Goal: Task Accomplishment & Management: Use online tool/utility

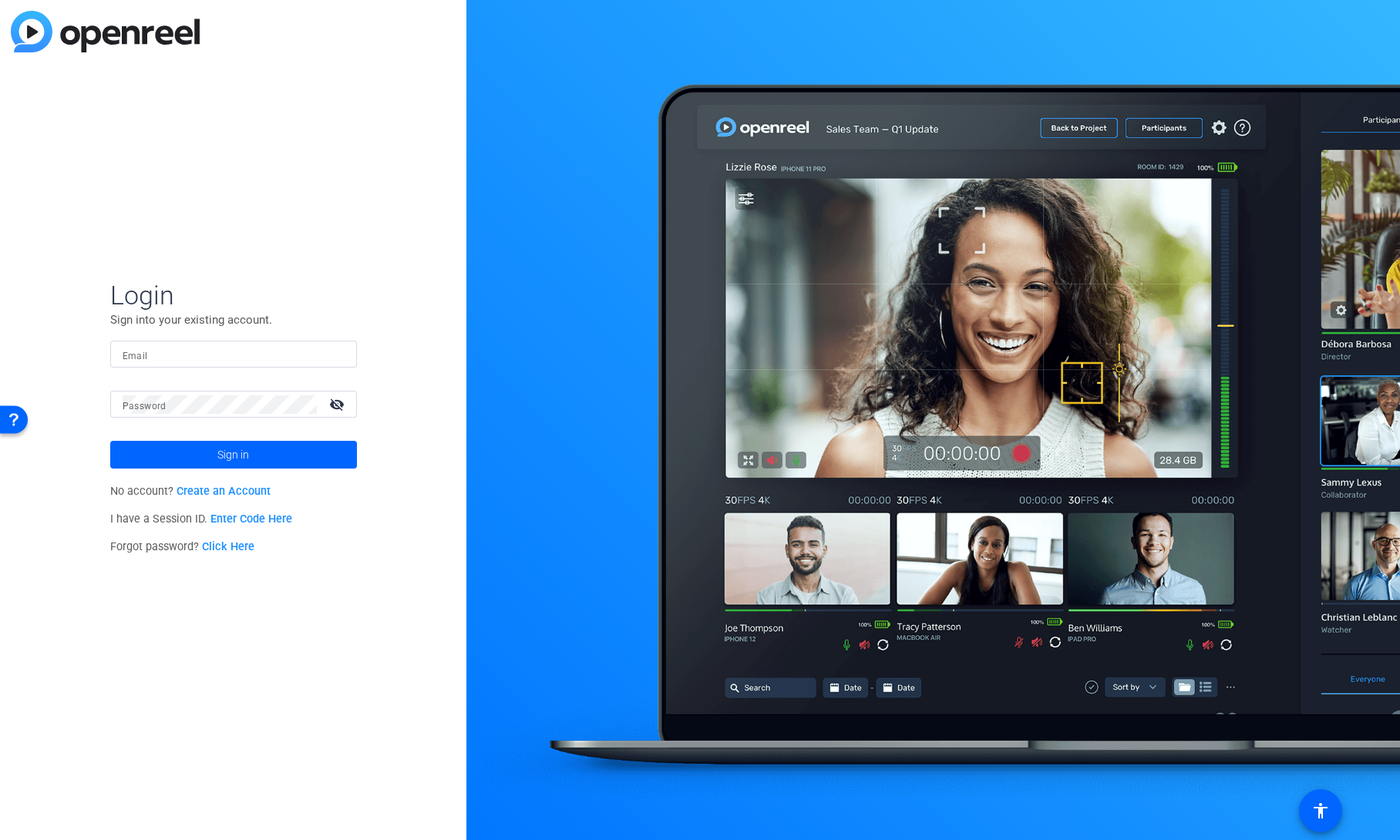
click at [191, 361] on input "Email" at bounding box center [234, 355] width 222 height 19
type input "shannon.feiszli@ey.com"
click at [204, 450] on span at bounding box center [233, 454] width 247 height 37
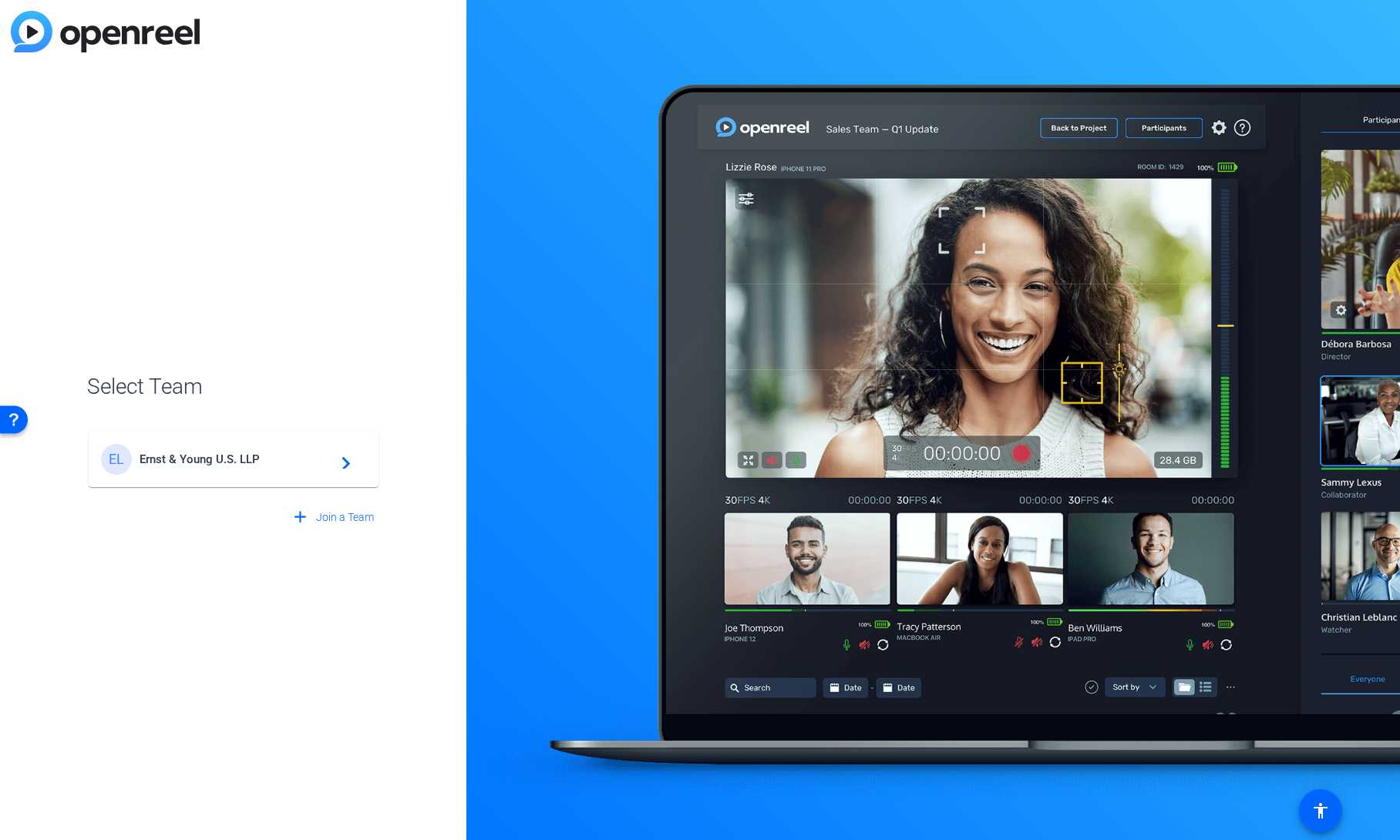
click at [204, 450] on div "EL Ernst & Young U.S. LLP navigate_next" at bounding box center [234, 459] width 266 height 31
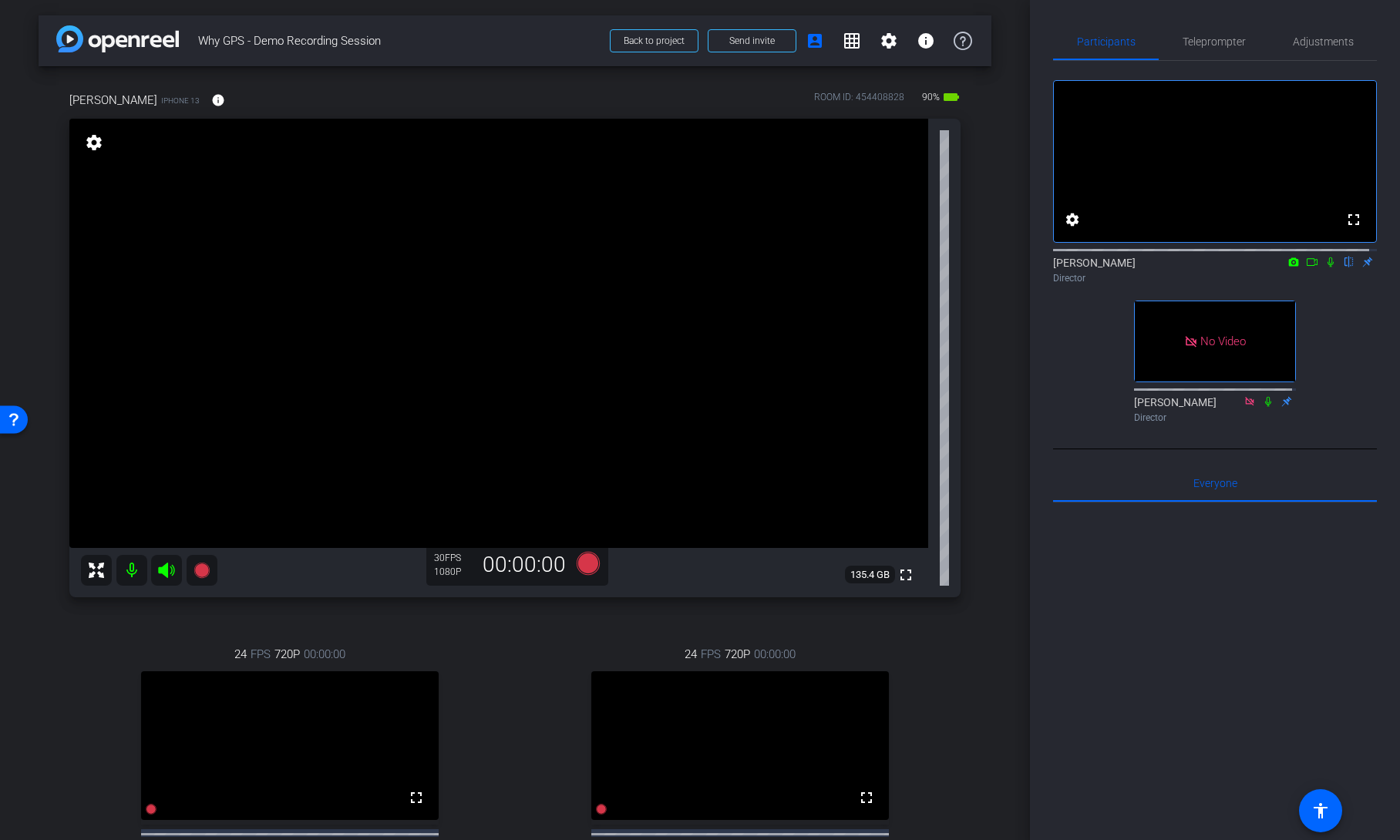
click at [1306, 267] on icon at bounding box center [1312, 262] width 12 height 11
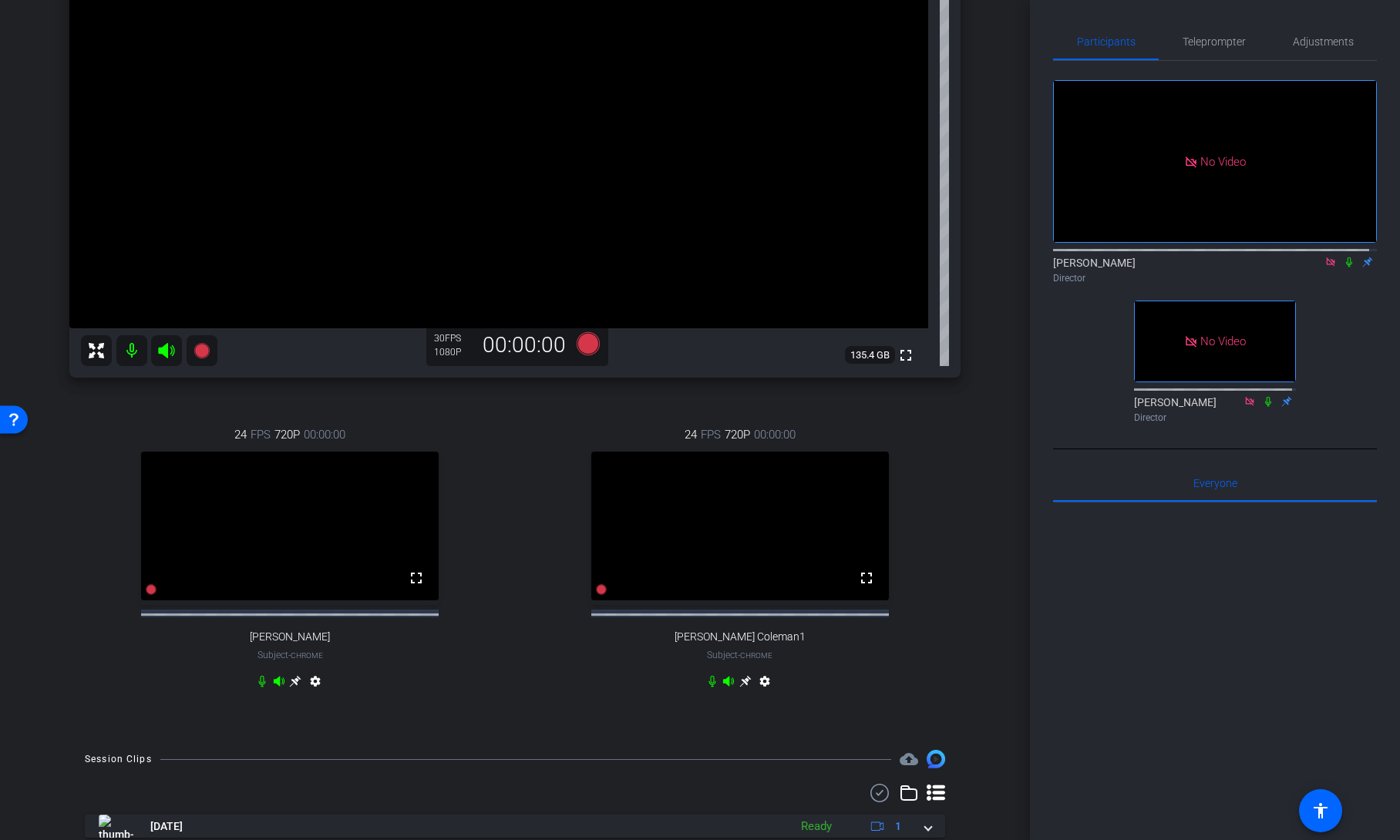
scroll to position [231, 0]
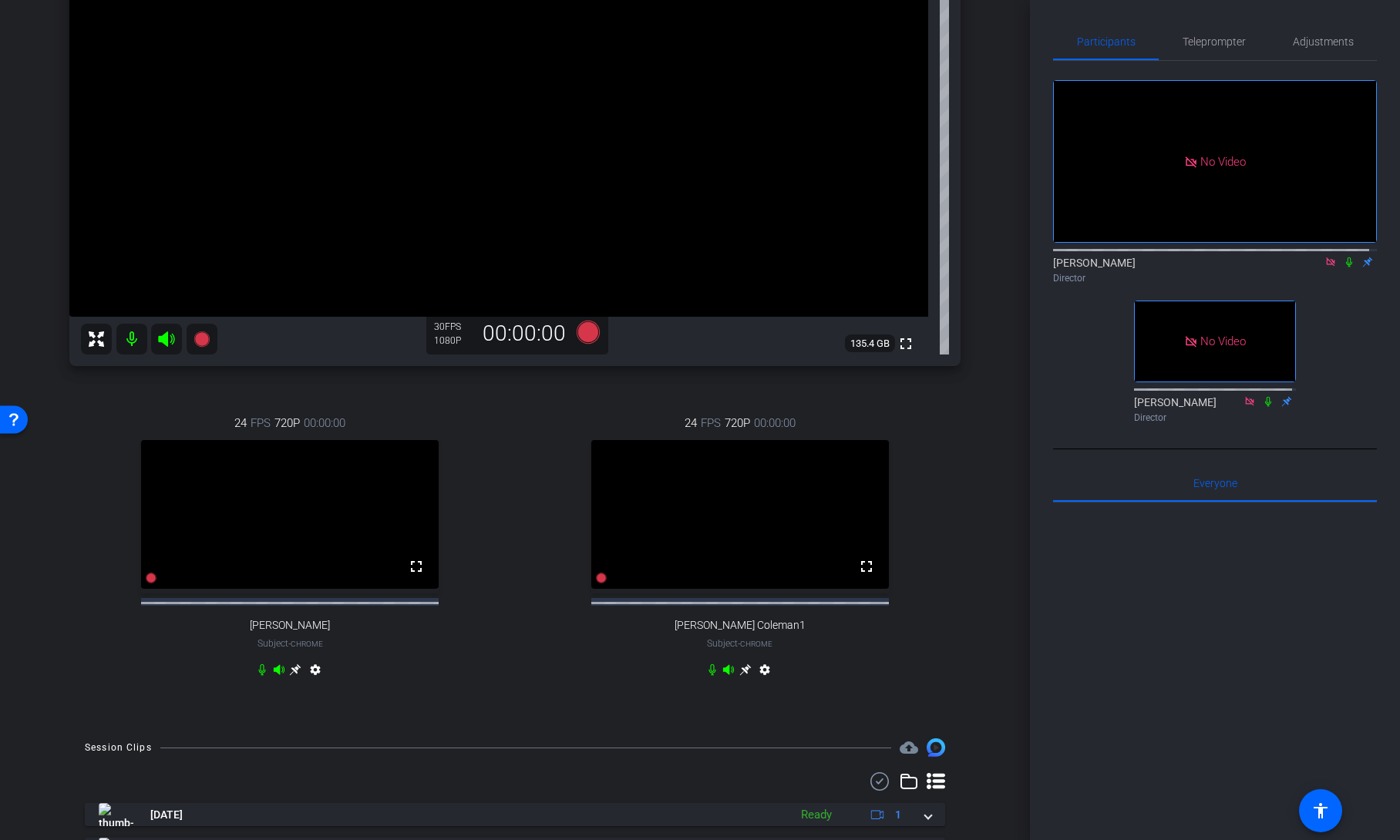
click at [1344, 267] on icon at bounding box center [1349, 262] width 12 height 11
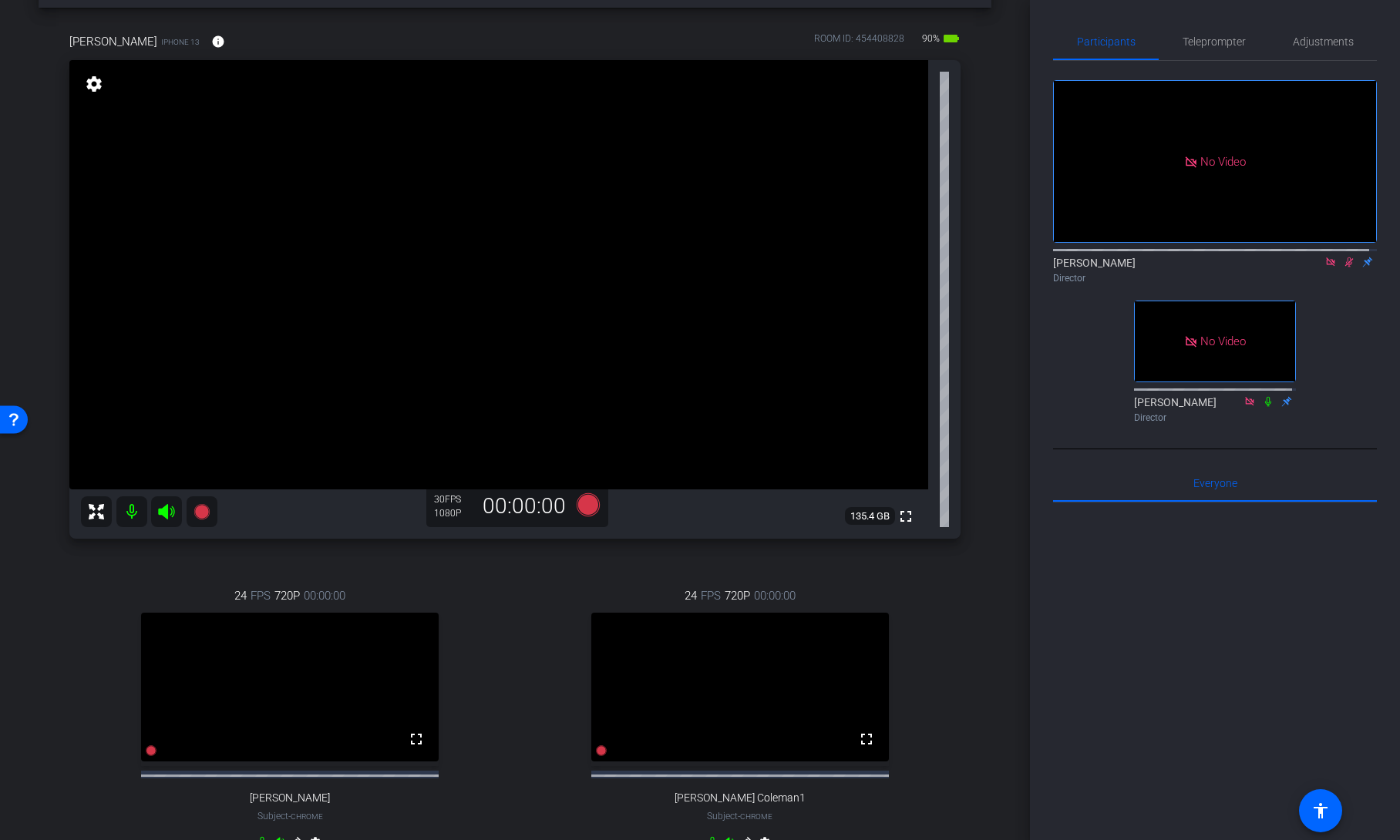
scroll to position [0, 0]
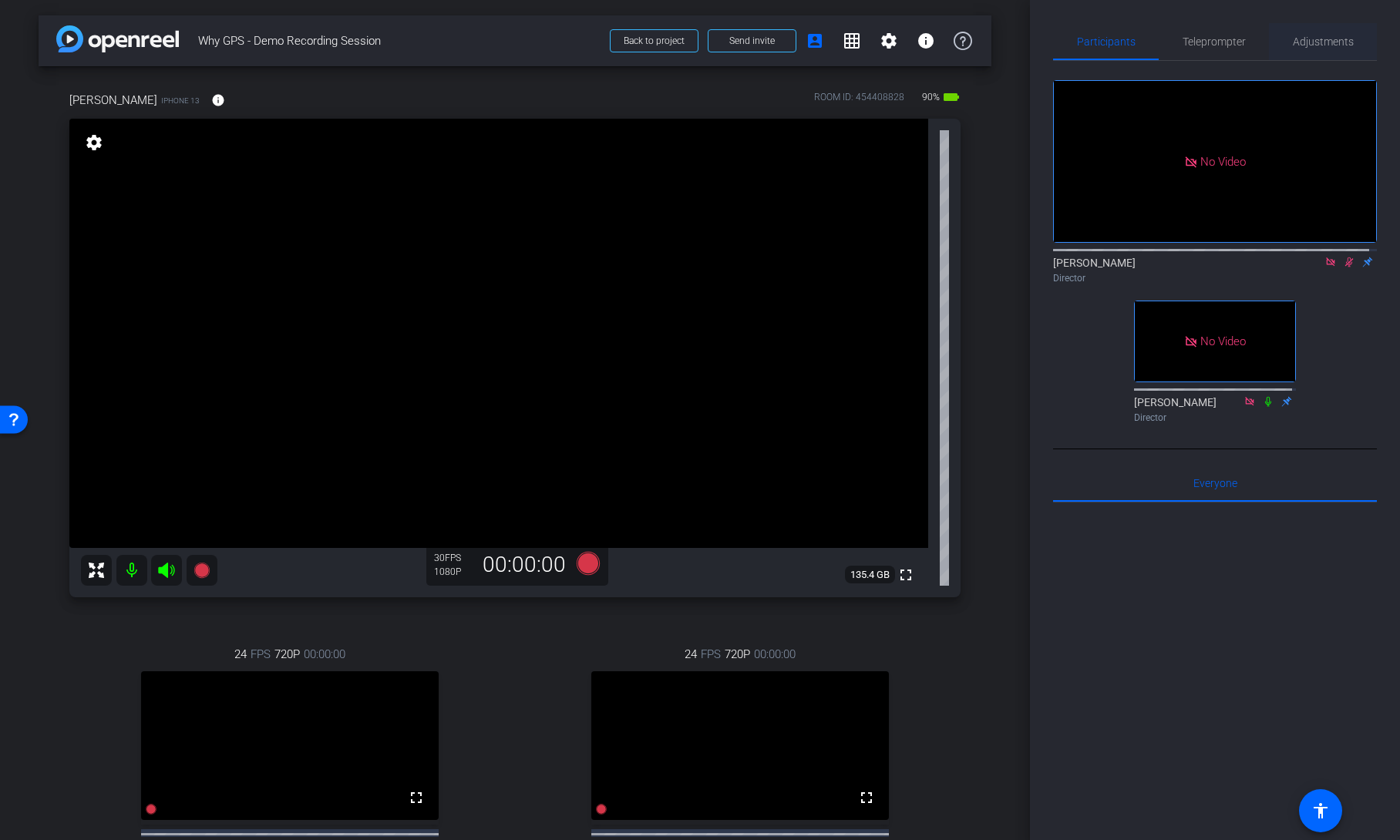
click at [1322, 41] on span "Adjustments" at bounding box center [1323, 42] width 60 height 11
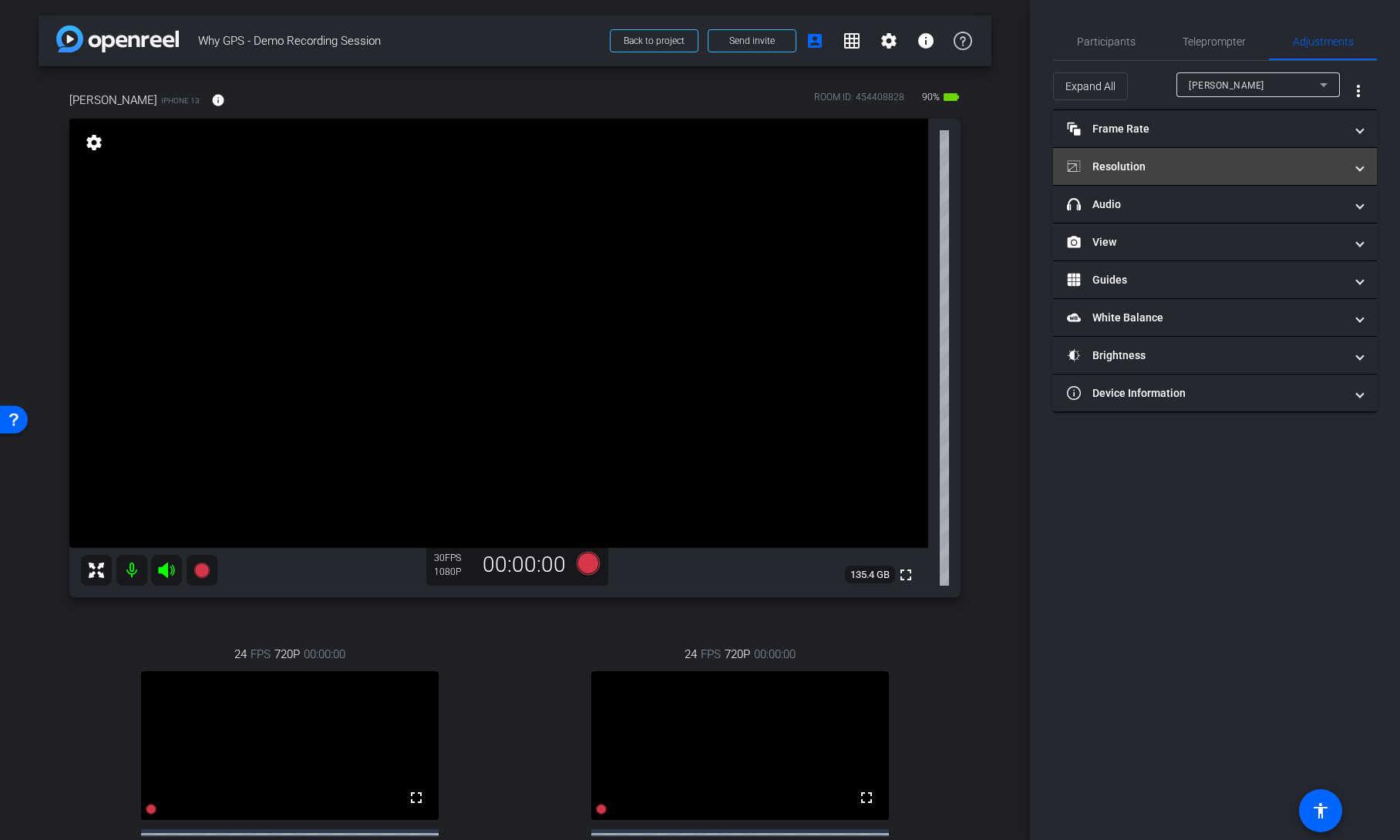
click at [1257, 164] on mat-panel-title "Resolution" at bounding box center [1206, 166] width 277 height 16
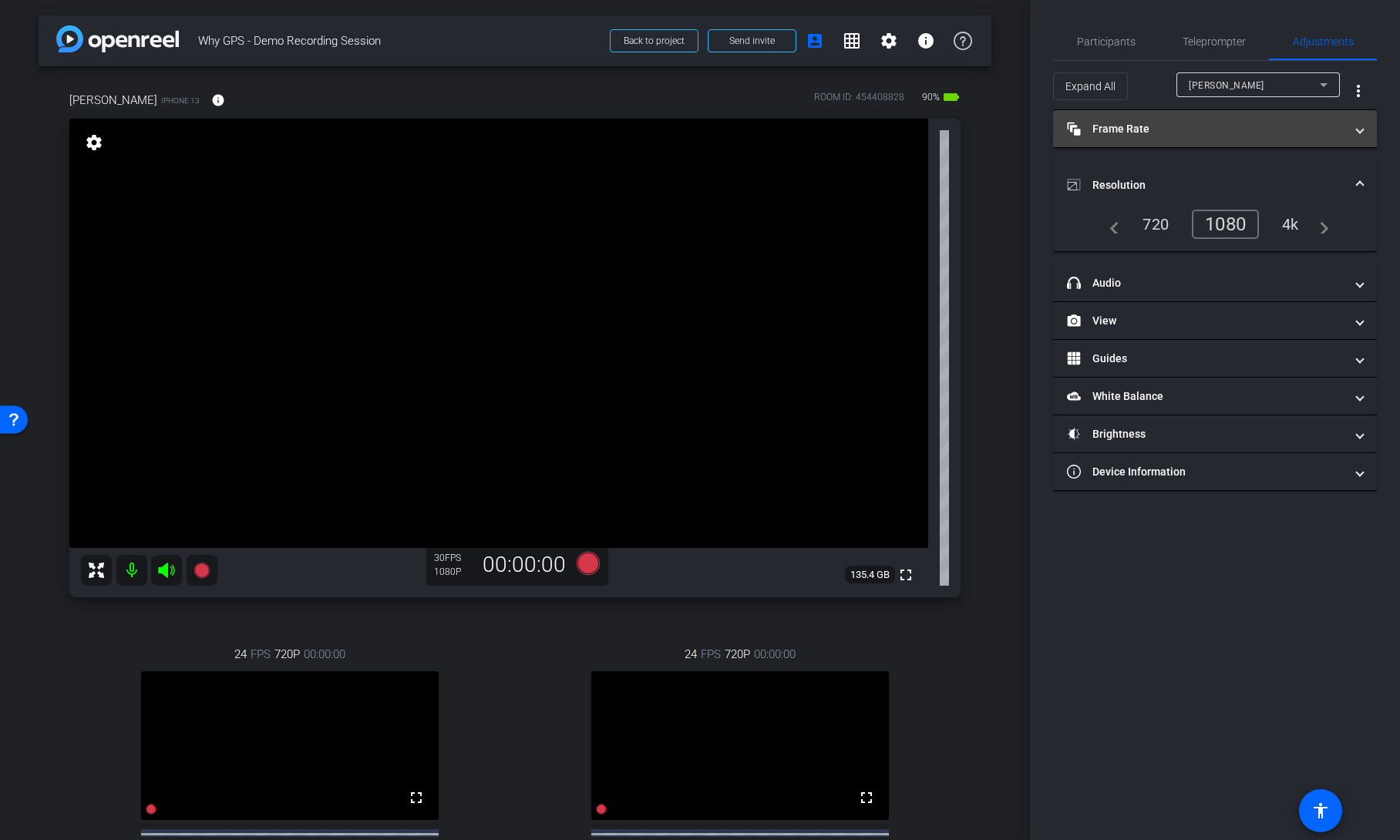
click at [1253, 145] on mat-expansion-panel-header "Frame Rate Frame Rate" at bounding box center [1215, 128] width 324 height 37
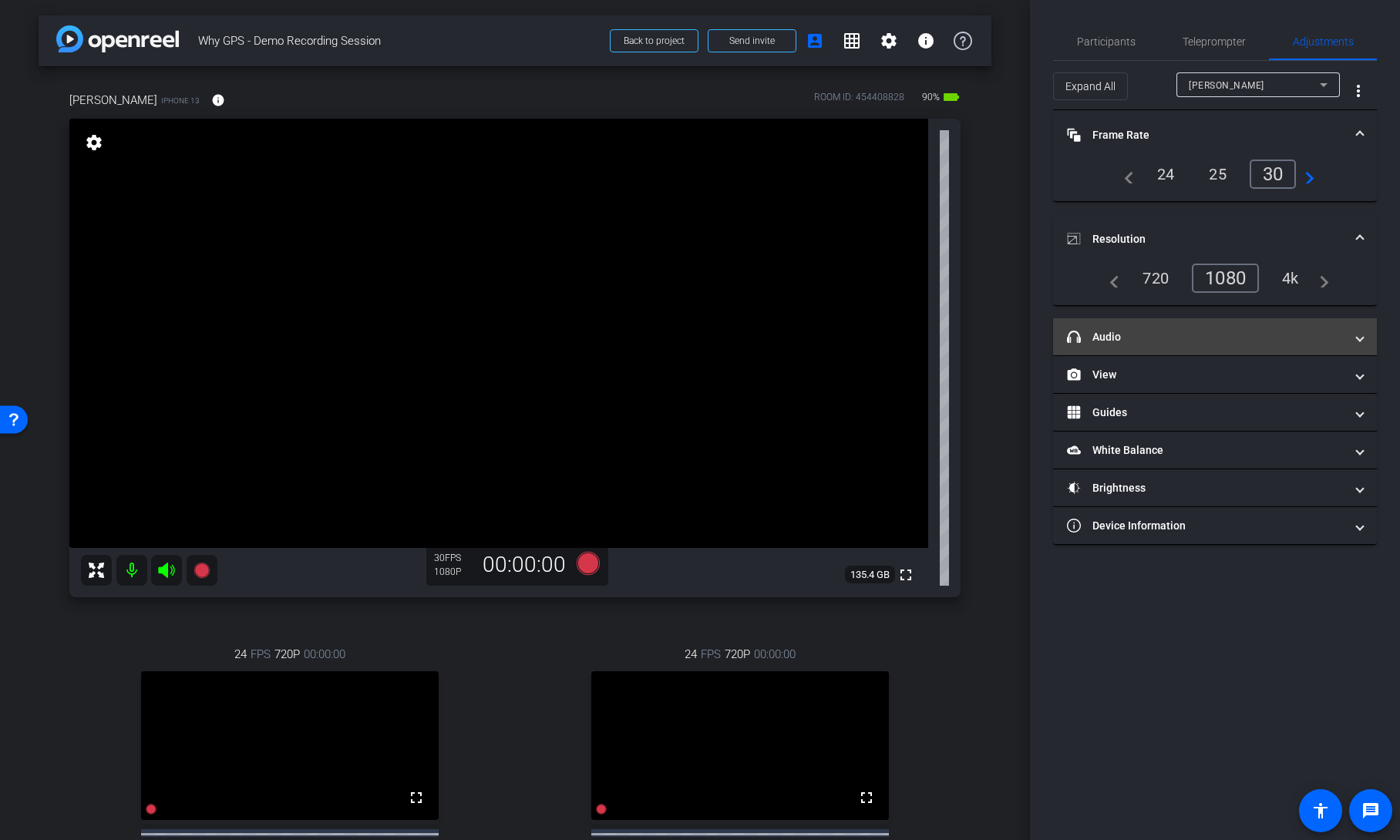
click at [1202, 329] on mat-panel-title "headphone icon Audio" at bounding box center [1206, 337] width 277 height 16
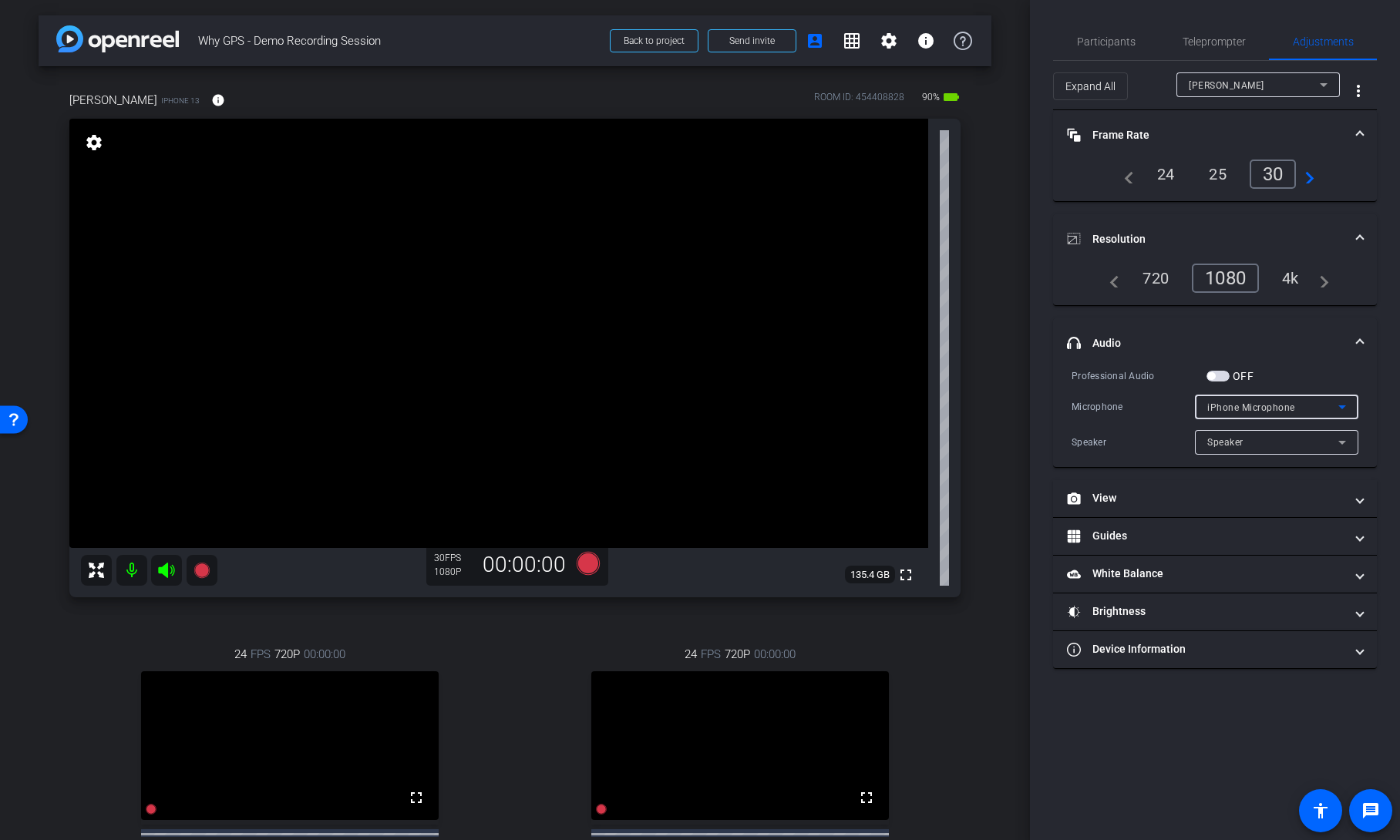
click at [1260, 400] on div "iPhone Microphone" at bounding box center [1273, 407] width 131 height 19
click at [1162, 423] on div at bounding box center [700, 420] width 1400 height 840
click at [1089, 40] on span "Participants" at bounding box center [1106, 42] width 58 height 11
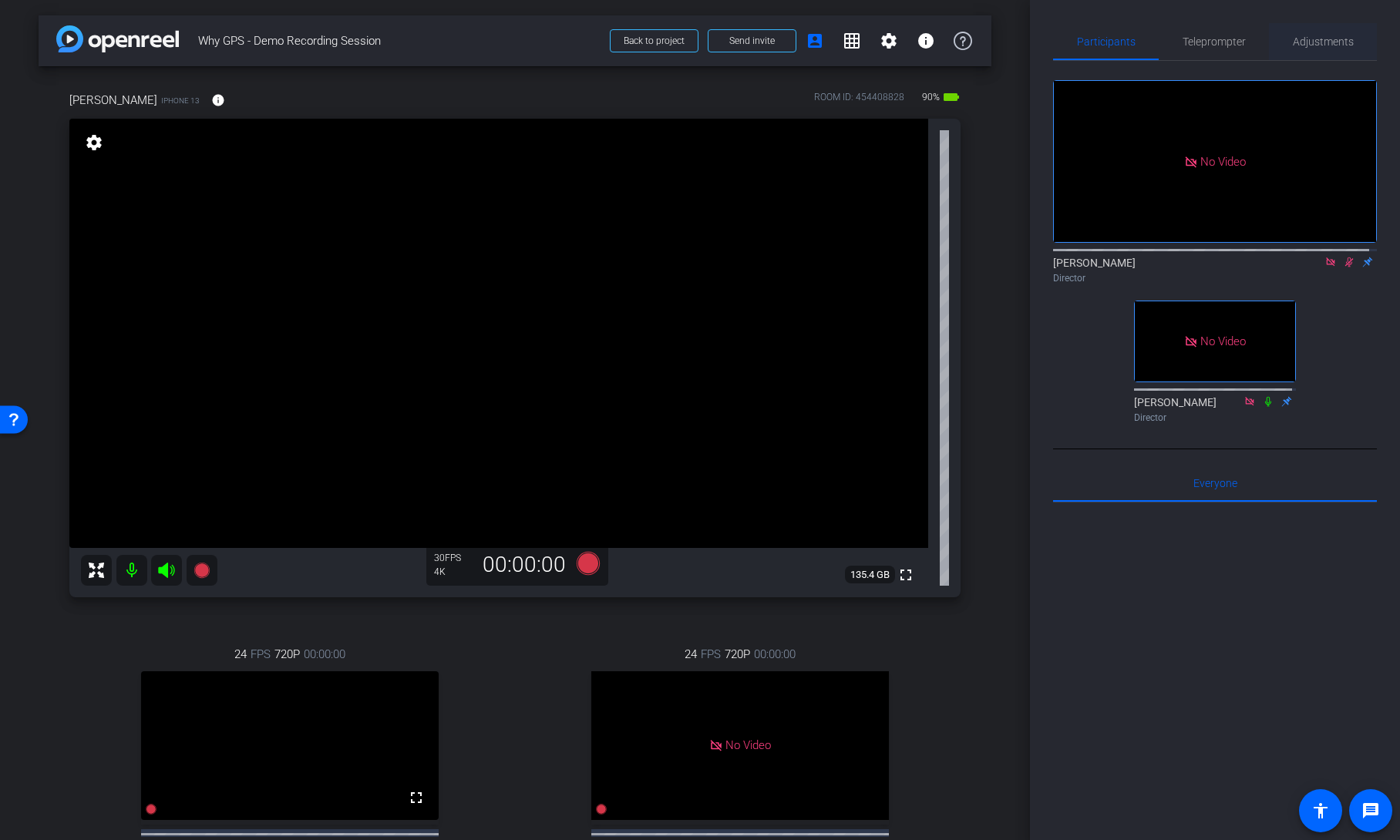
click at [1284, 47] on div "Adjustments" at bounding box center [1323, 41] width 108 height 37
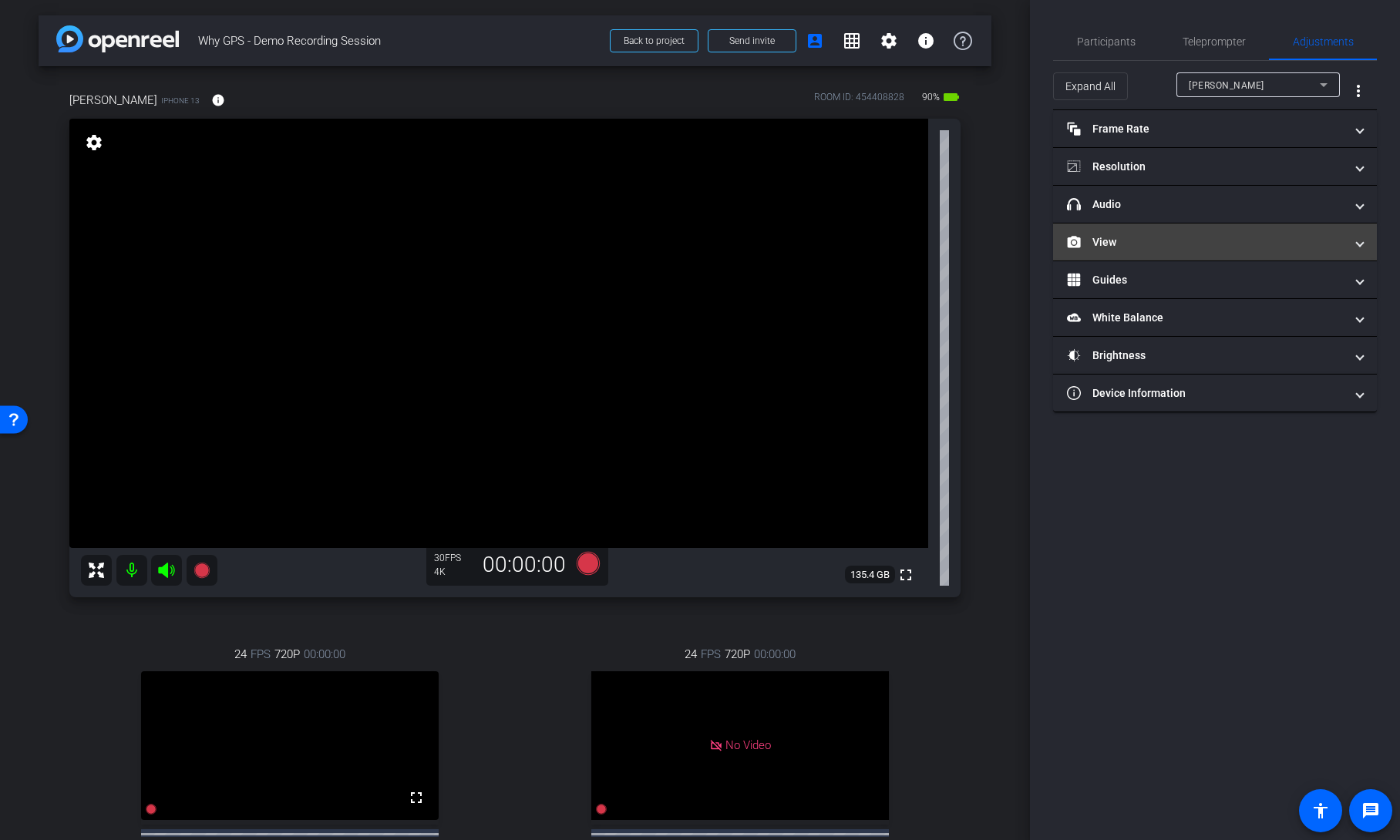
click at [1221, 241] on mat-panel-title "View" at bounding box center [1206, 243] width 277 height 16
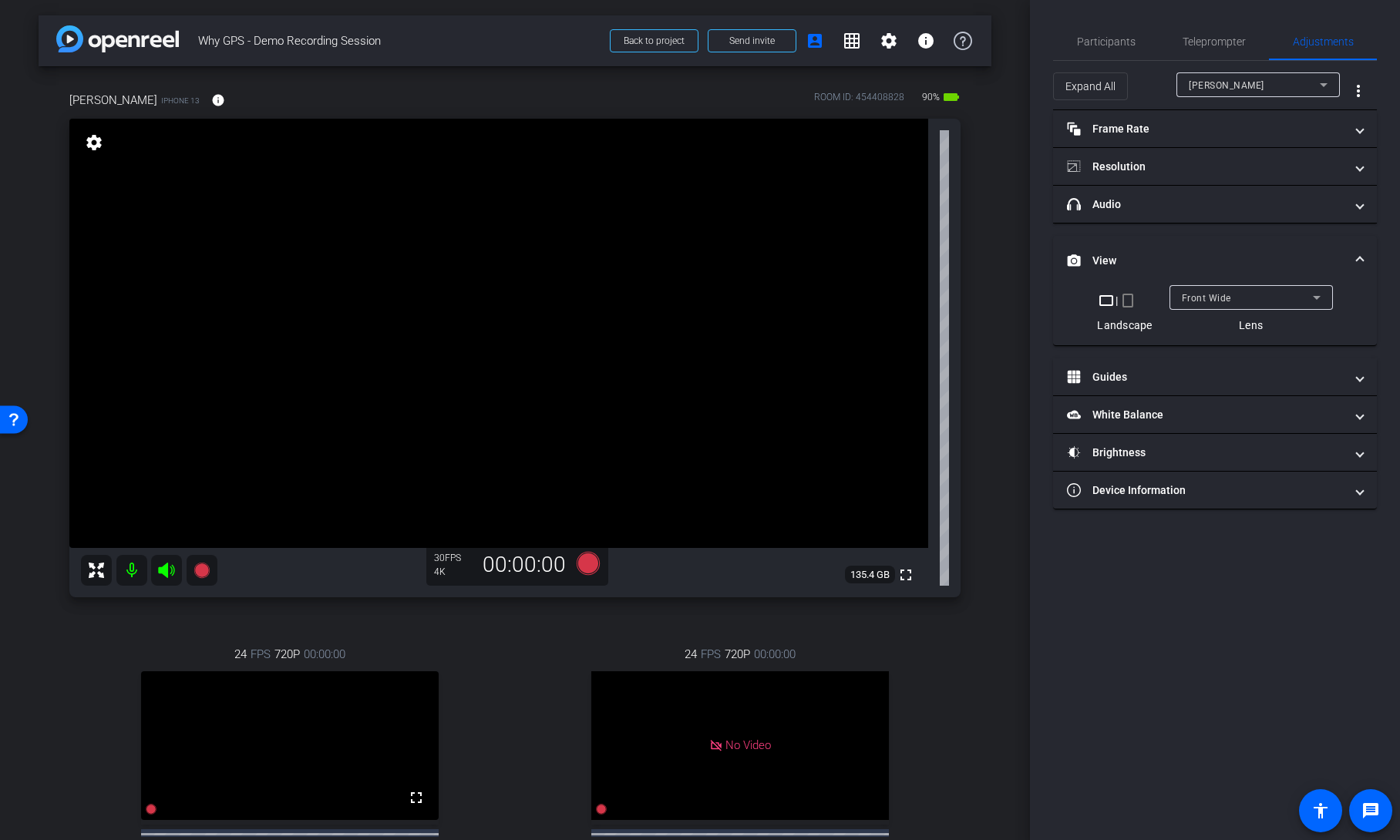
click at [1232, 293] on div "Front Wide" at bounding box center [1247, 297] width 131 height 19
click at [1184, 613] on div at bounding box center [700, 420] width 1400 height 840
type input "2500"
click at [1112, 39] on span "Participants" at bounding box center [1106, 42] width 58 height 11
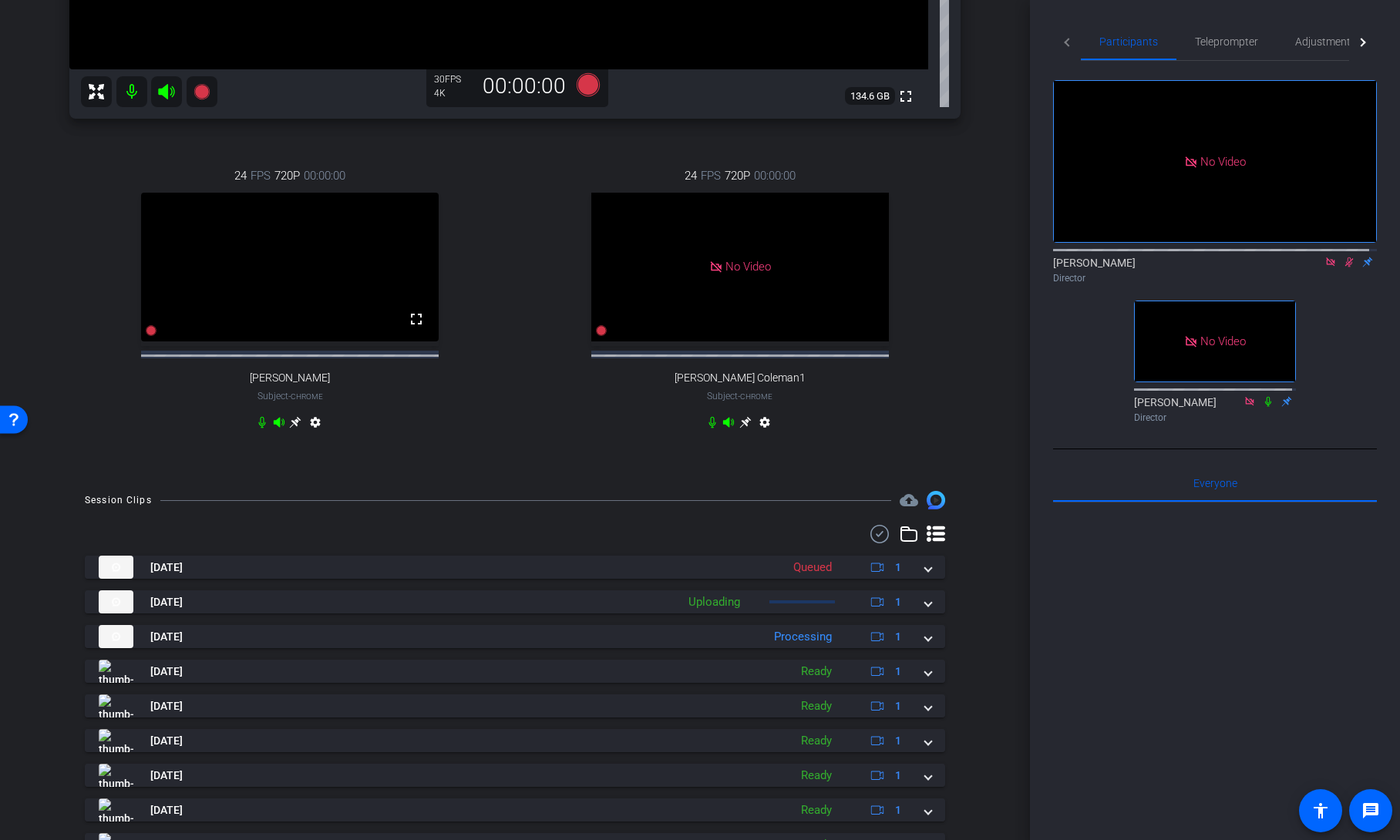
scroll to position [479, 0]
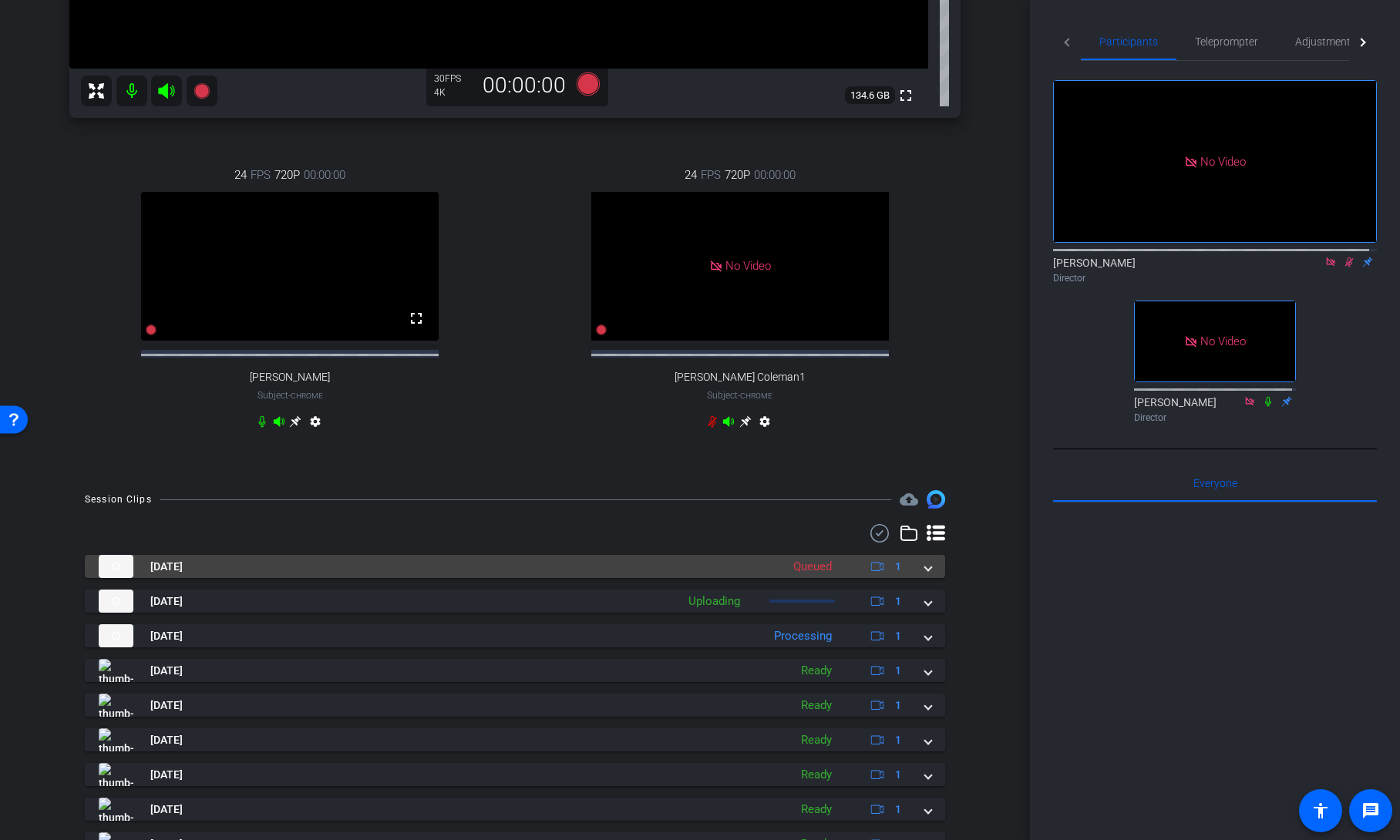
click at [915, 578] on div "Aug 20, 2025 Queued 1" at bounding box center [512, 566] width 826 height 23
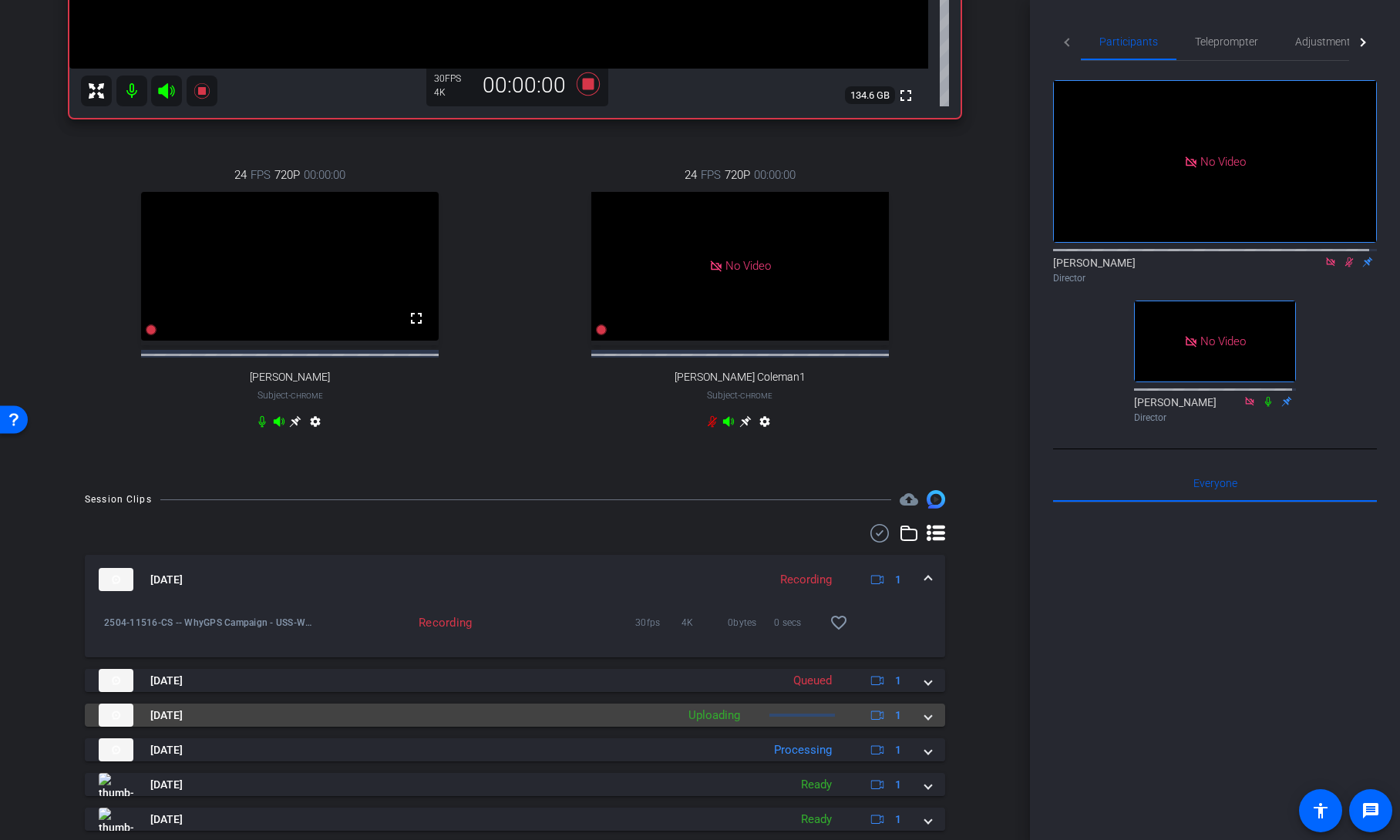
click at [925, 724] on span at bounding box center [928, 715] width 6 height 16
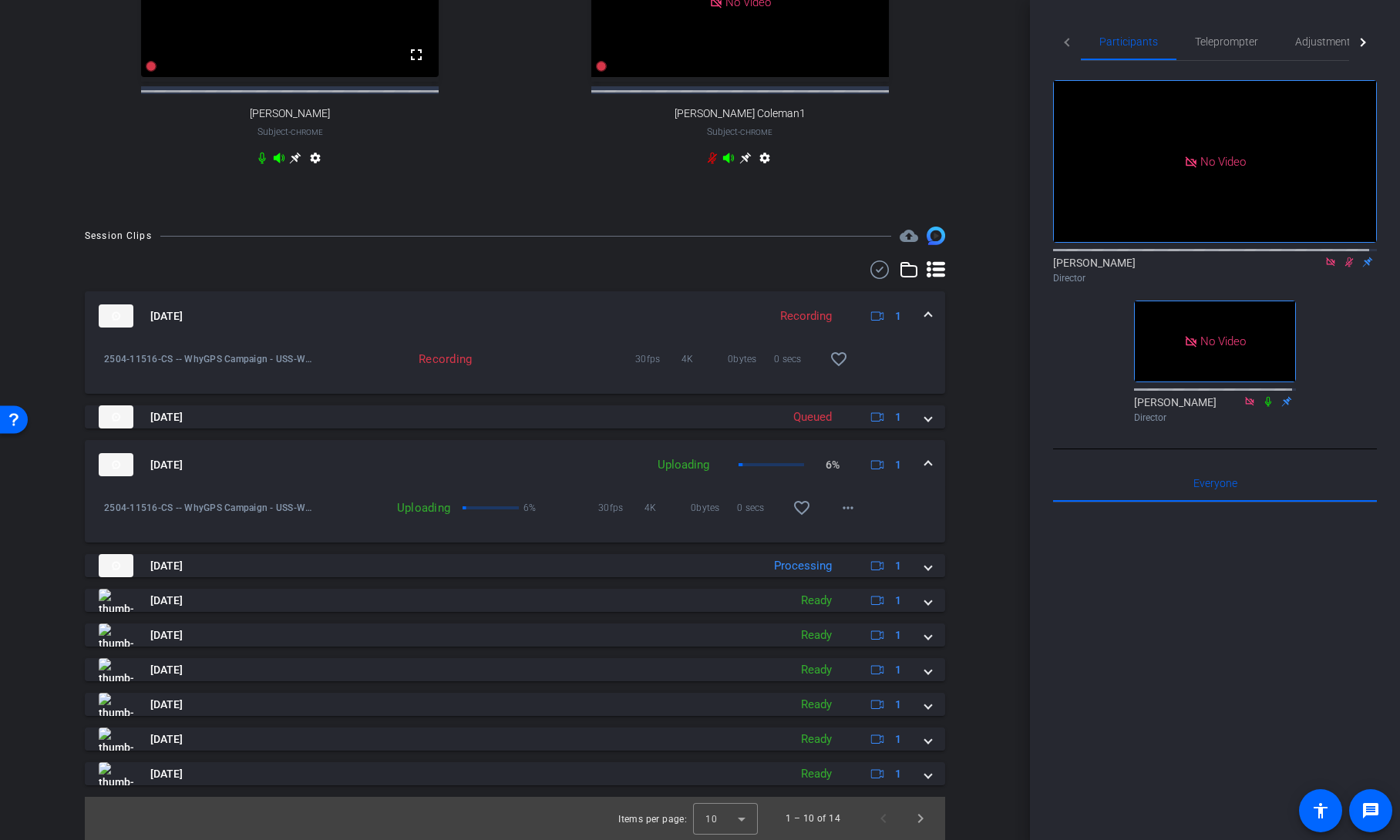
scroll to position [757, 0]
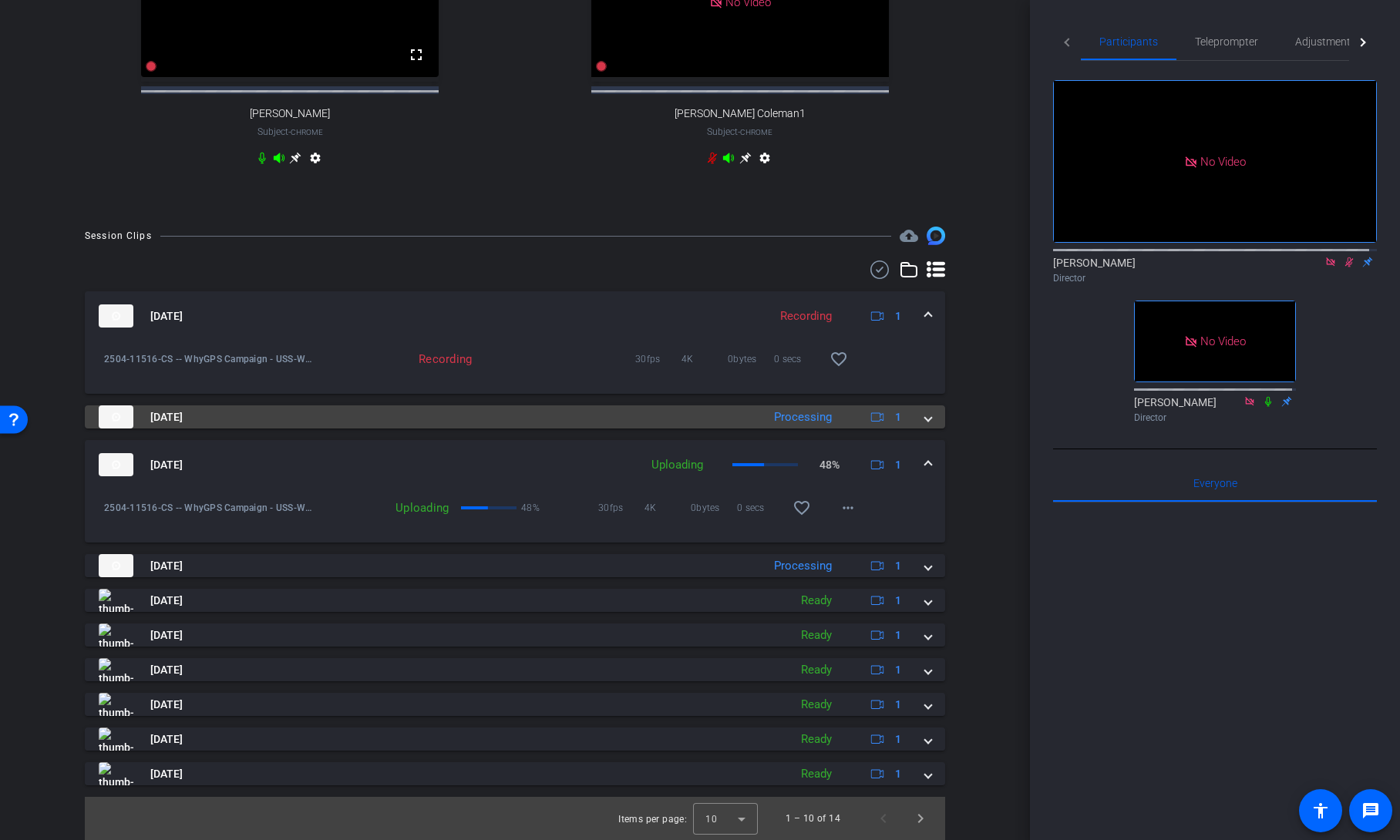
click at [925, 416] on span at bounding box center [928, 417] width 6 height 16
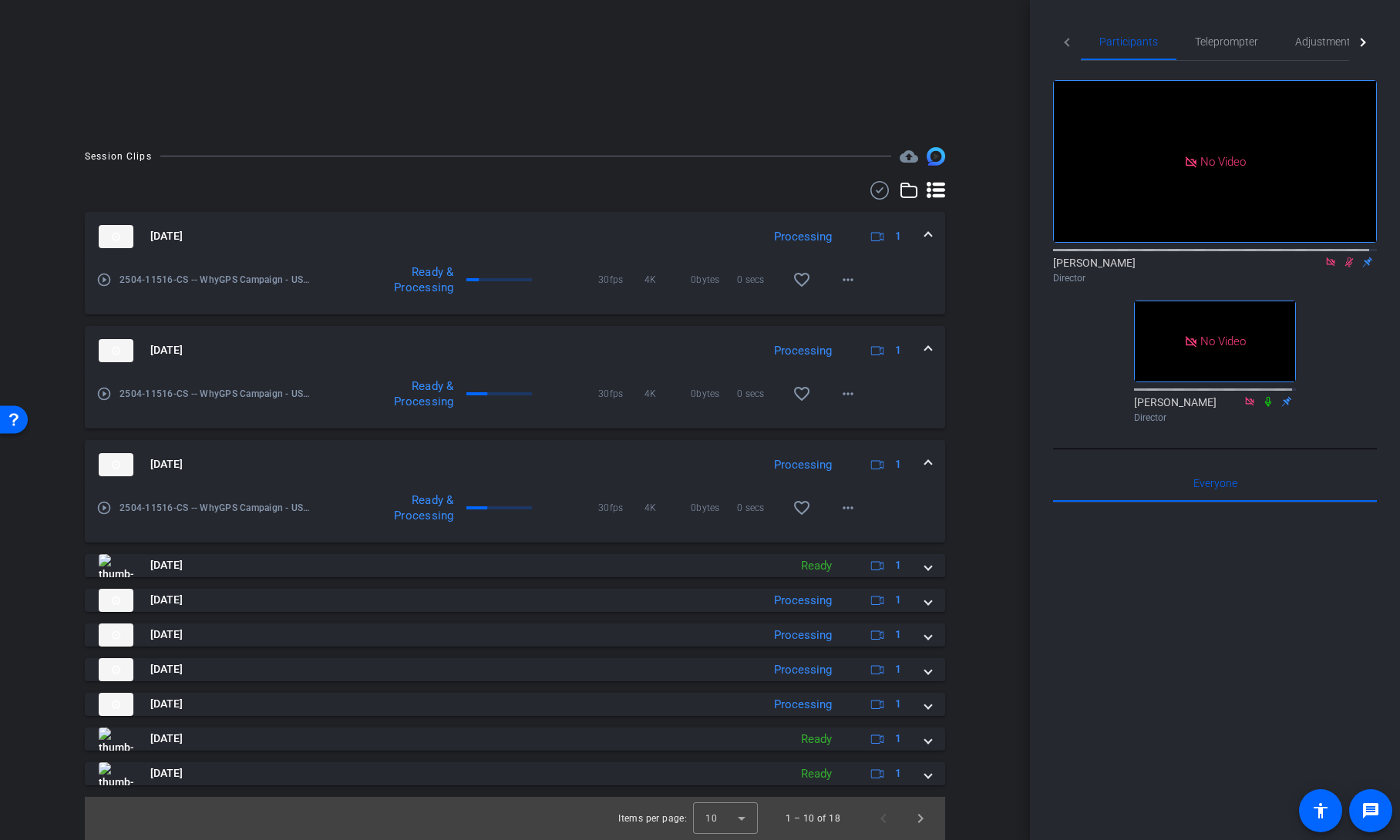
scroll to position [261, 0]
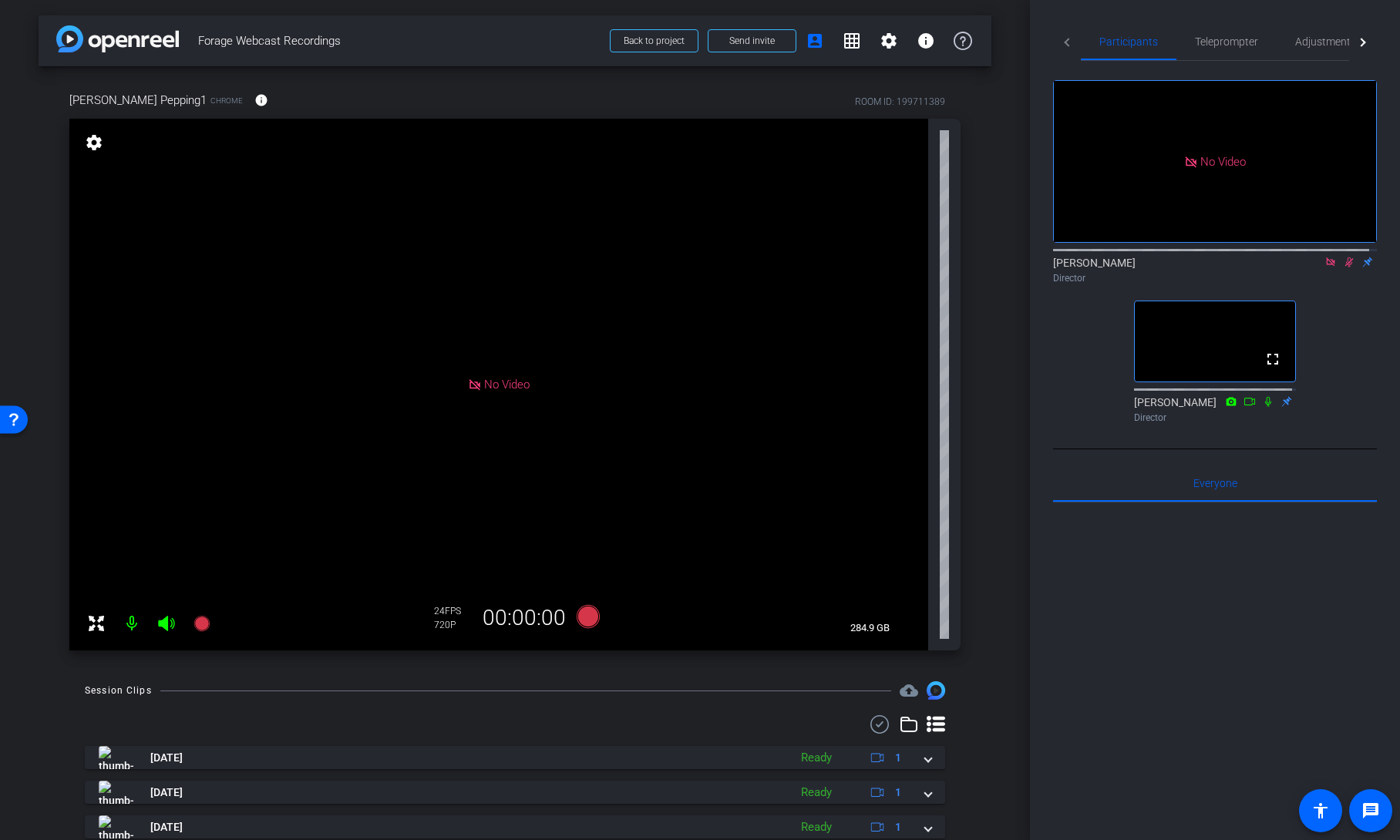
click at [1345, 267] on icon at bounding box center [1349, 262] width 12 height 11
click at [1225, 41] on span "Teleprompter" at bounding box center [1227, 42] width 63 height 11
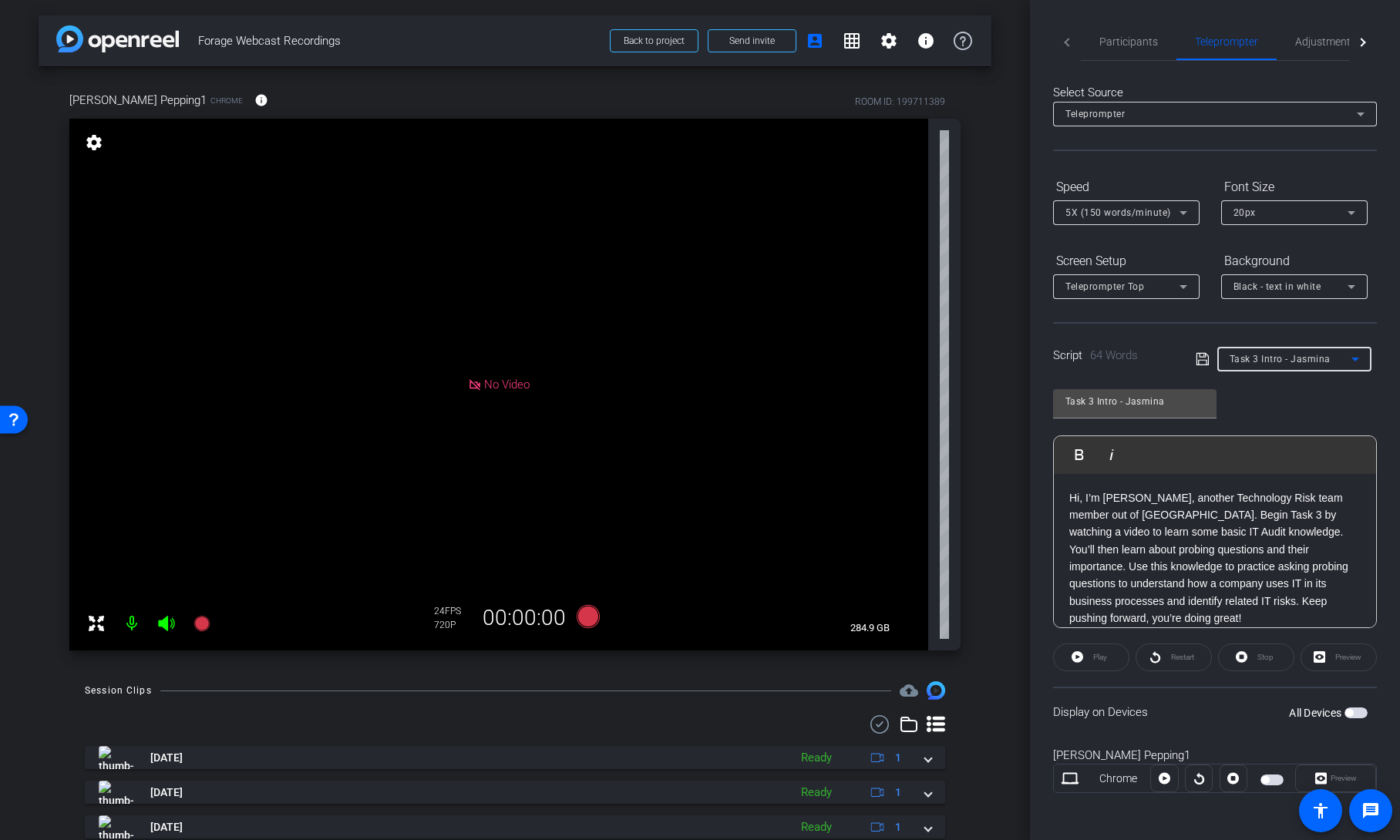
click at [1295, 364] on span "Task 3 Intro - Jasmina" at bounding box center [1280, 359] width 101 height 11
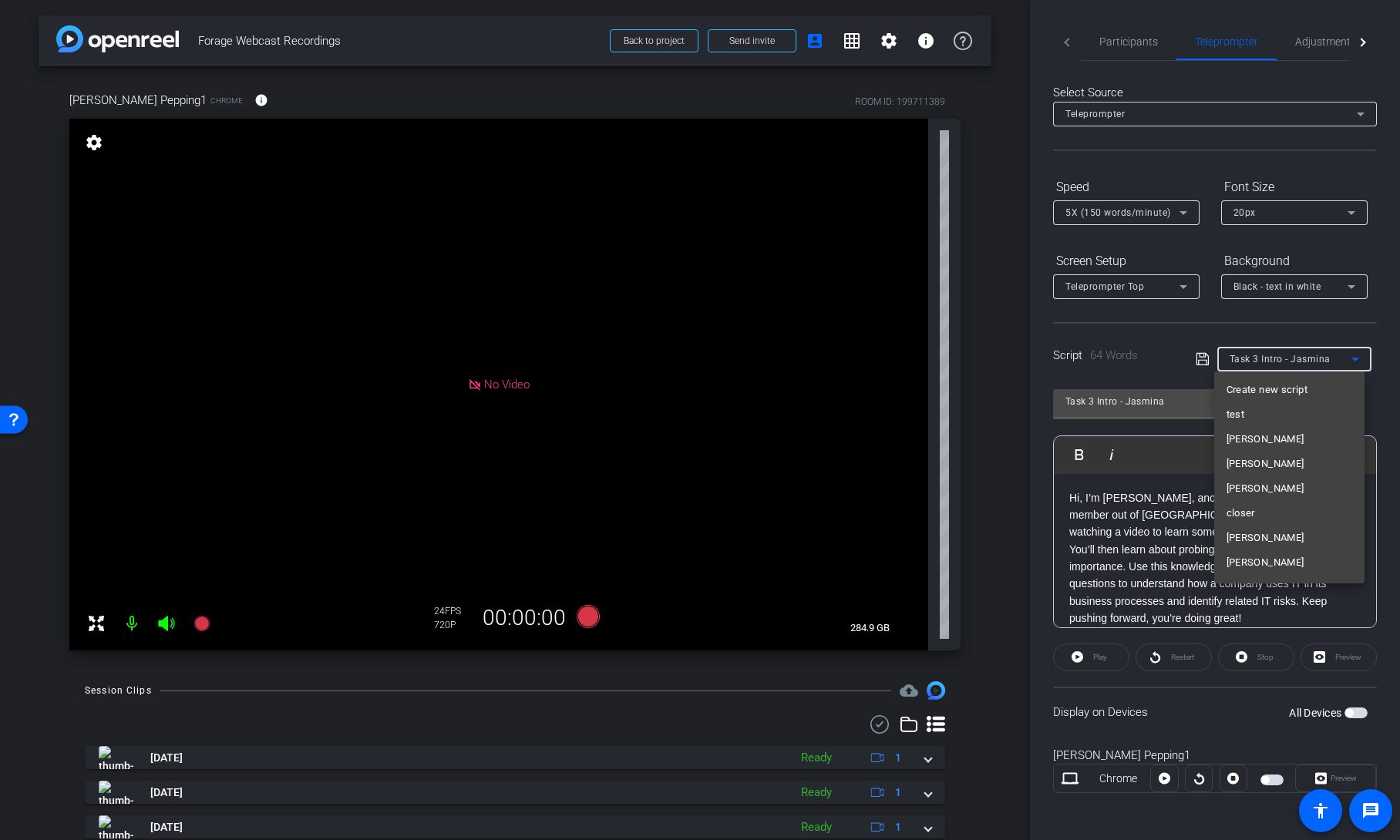
scroll to position [337, 0]
click at [1284, 572] on span "Task 3 Intro - Jasmina" at bounding box center [1278, 571] width 103 height 19
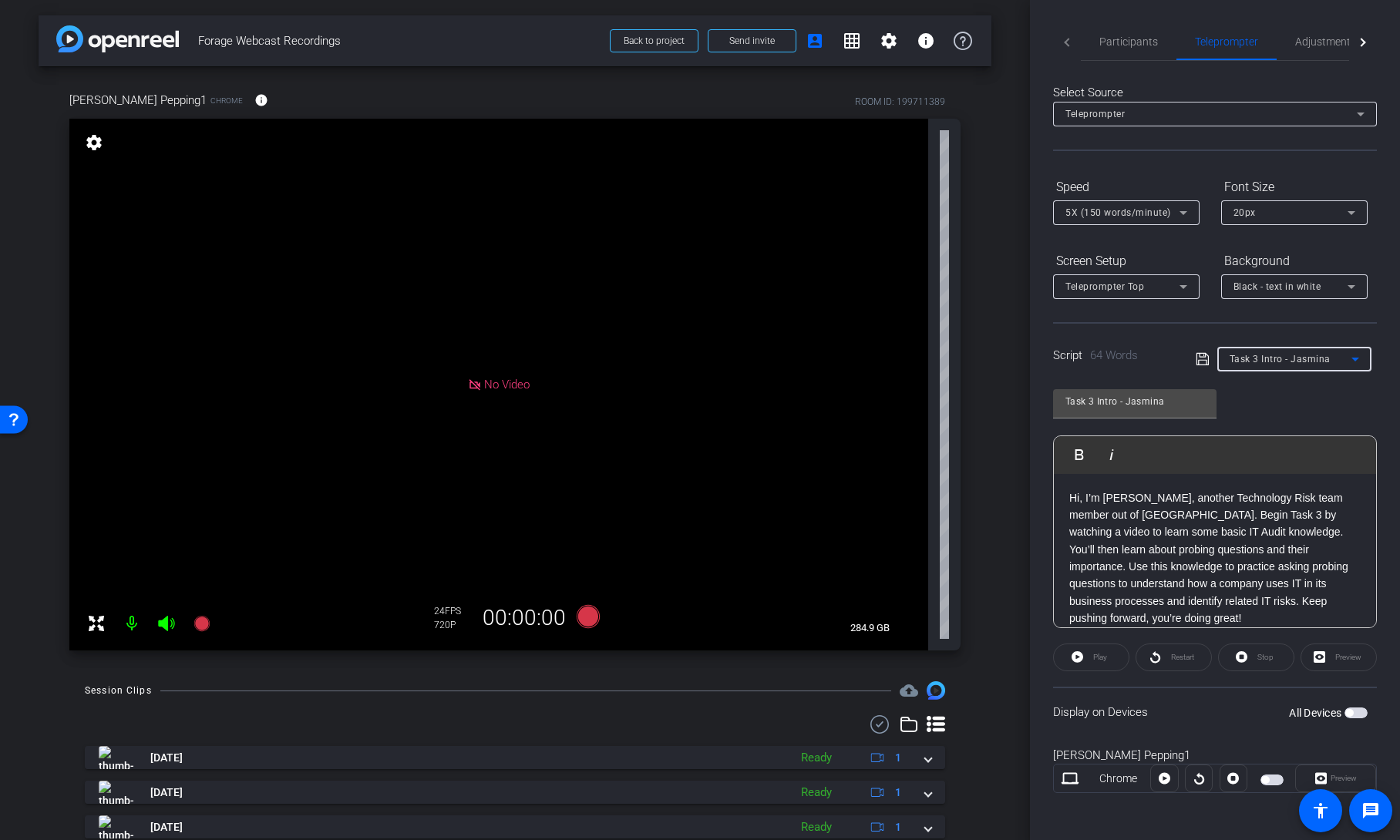
scroll to position [2, 0]
click at [1353, 714] on span "button" at bounding box center [1355, 710] width 23 height 11
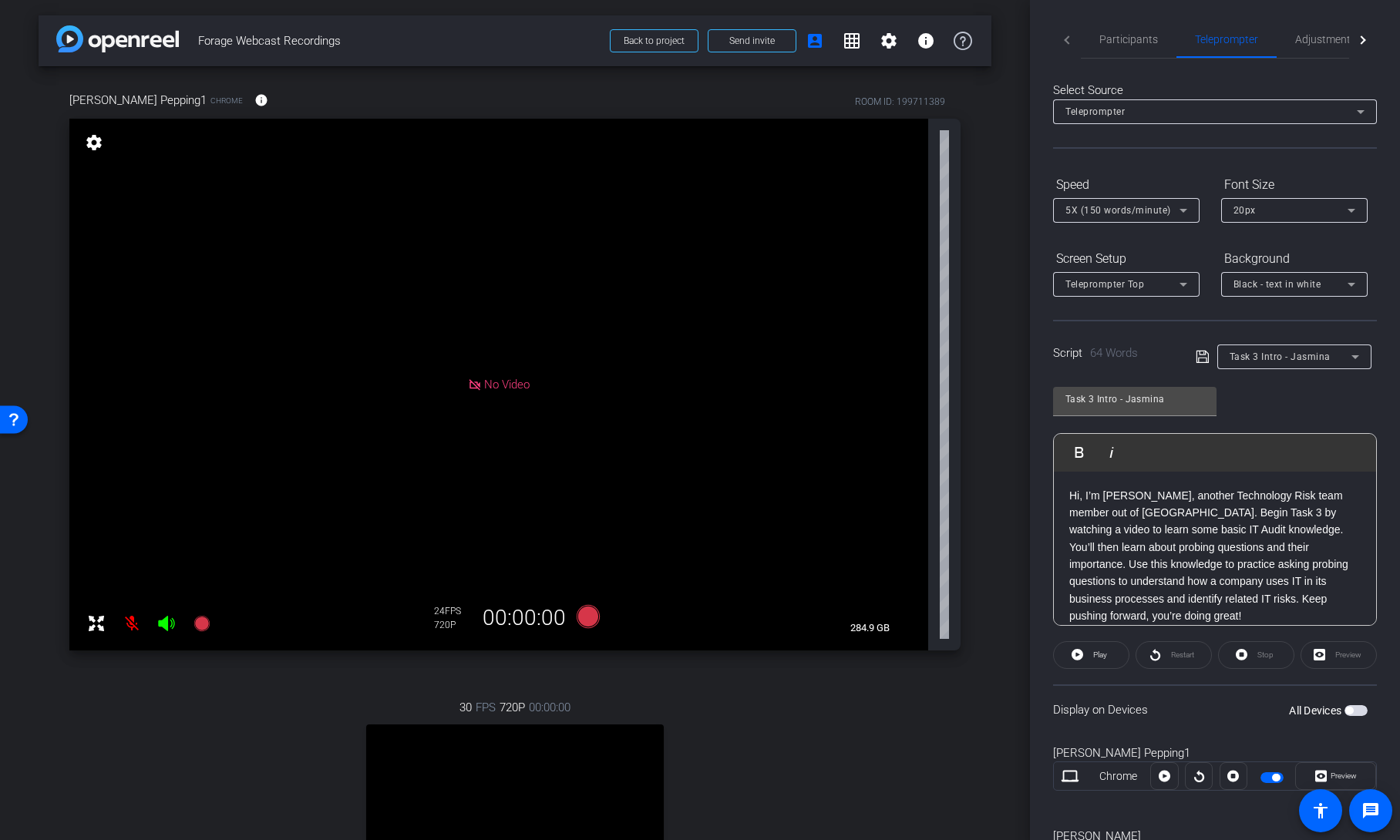
click at [1349, 707] on span "button" at bounding box center [1355, 710] width 23 height 11
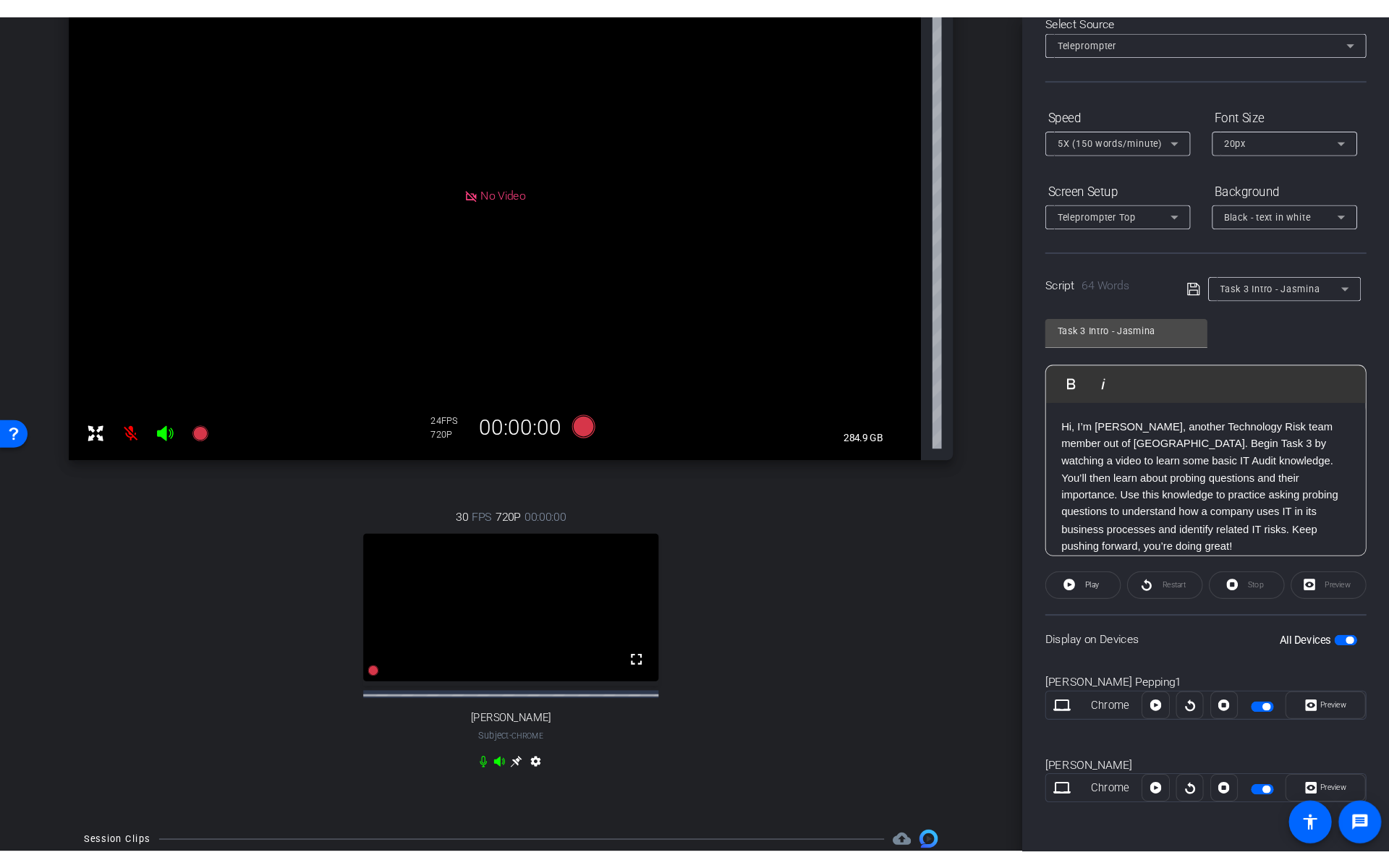
scroll to position [194, 0]
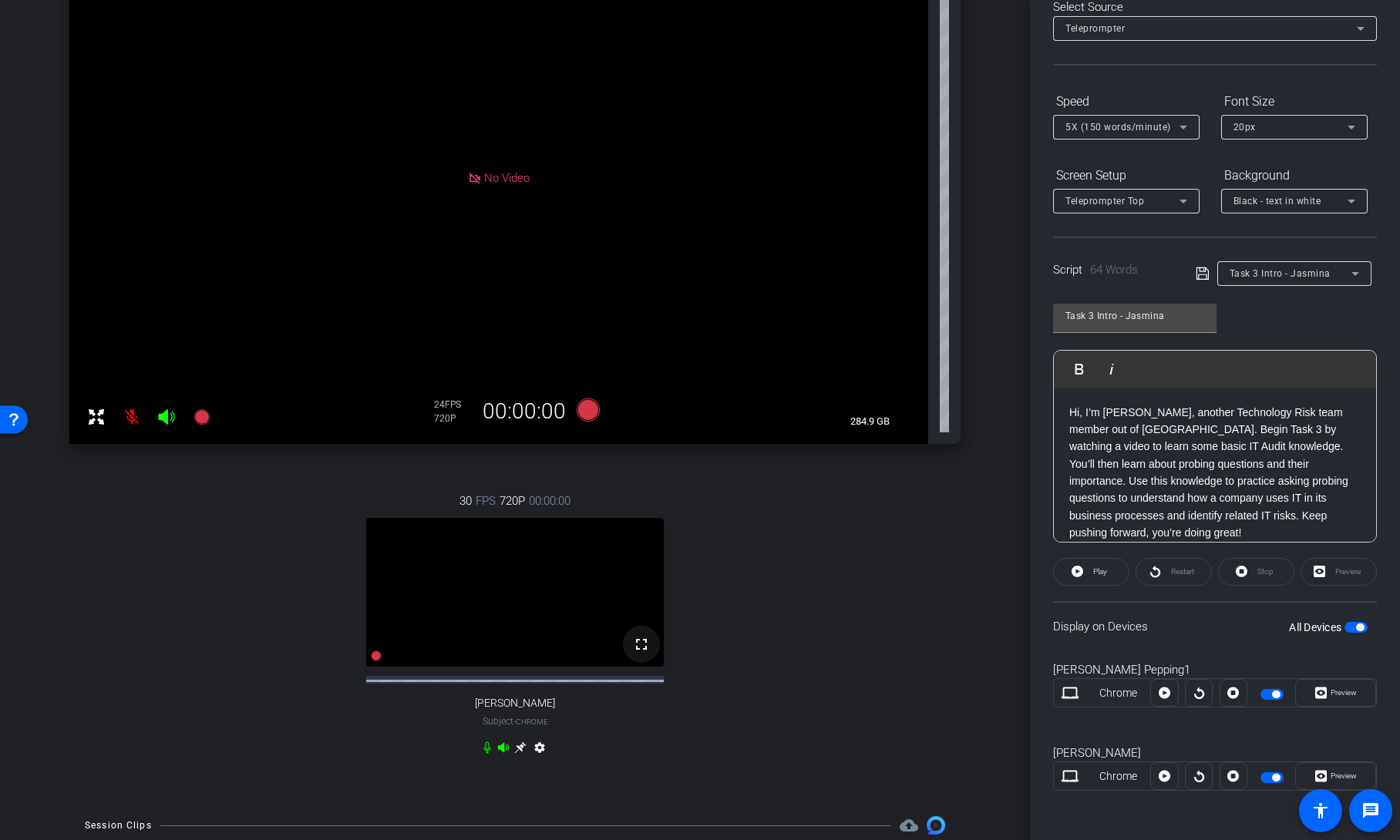
click at [632, 654] on mat-icon "fullscreen" at bounding box center [641, 644] width 19 height 19
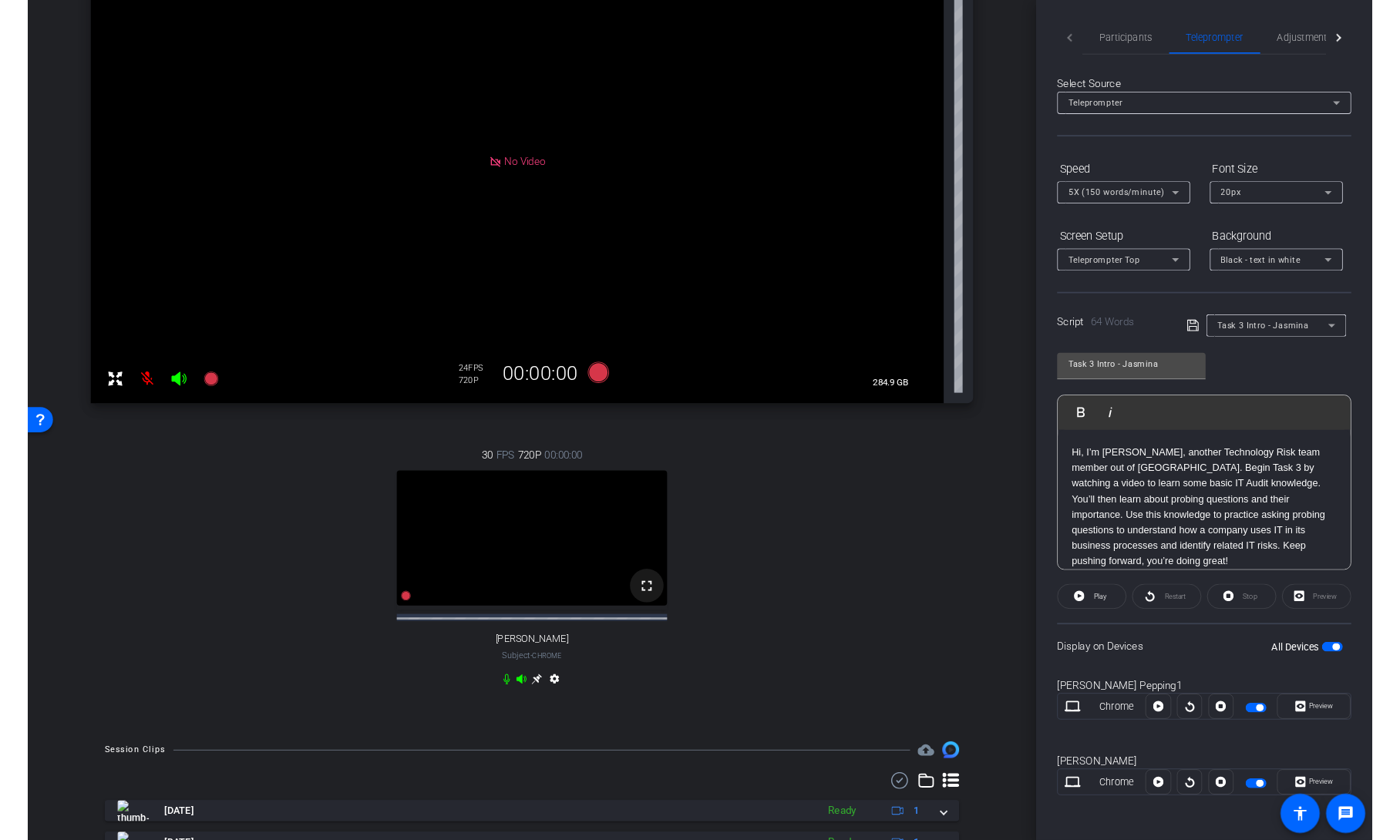
scroll to position [1, 0]
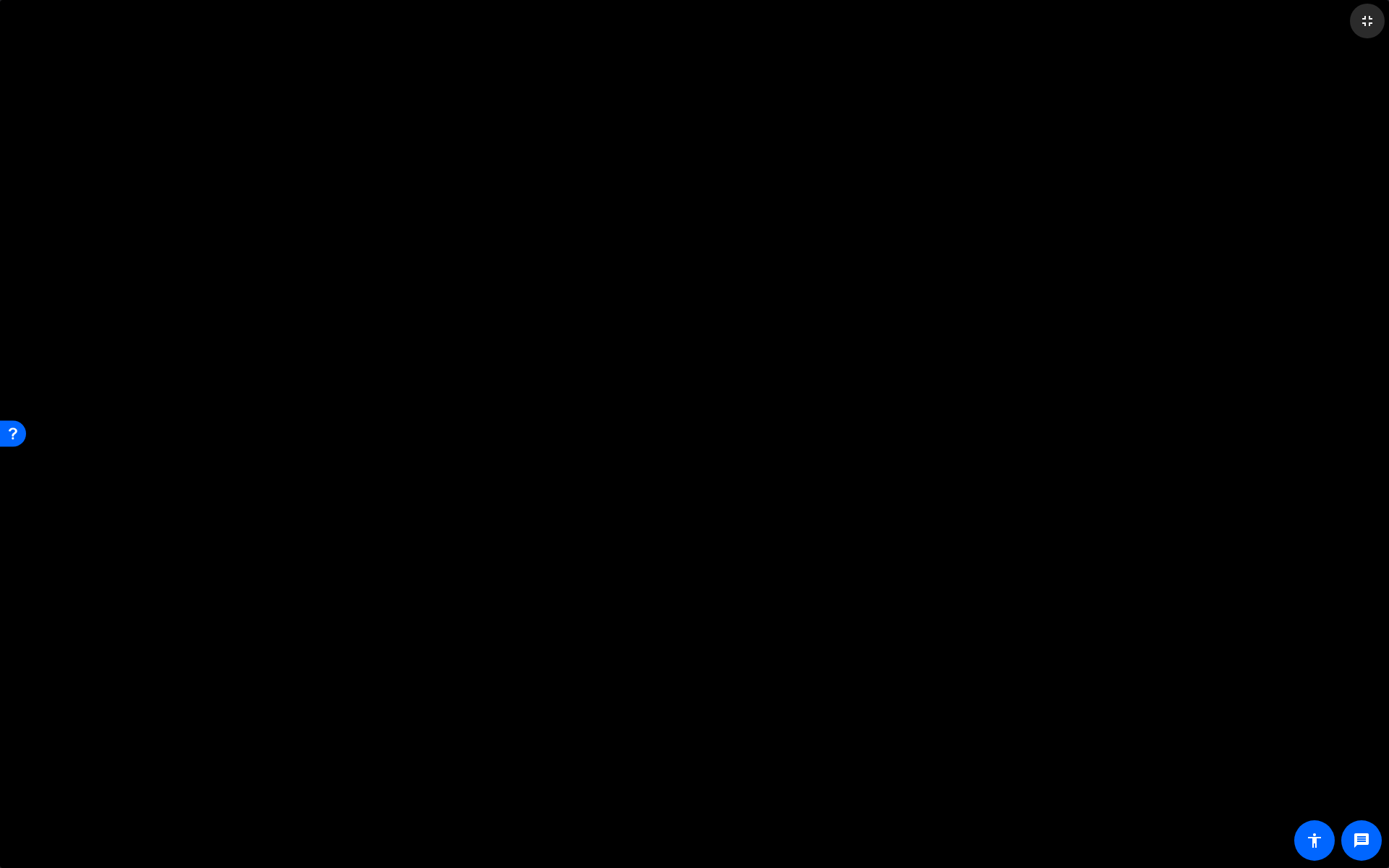
click at [1313, 19] on mat-icon "fullscreen_exit" at bounding box center [1367, 20] width 18 height 18
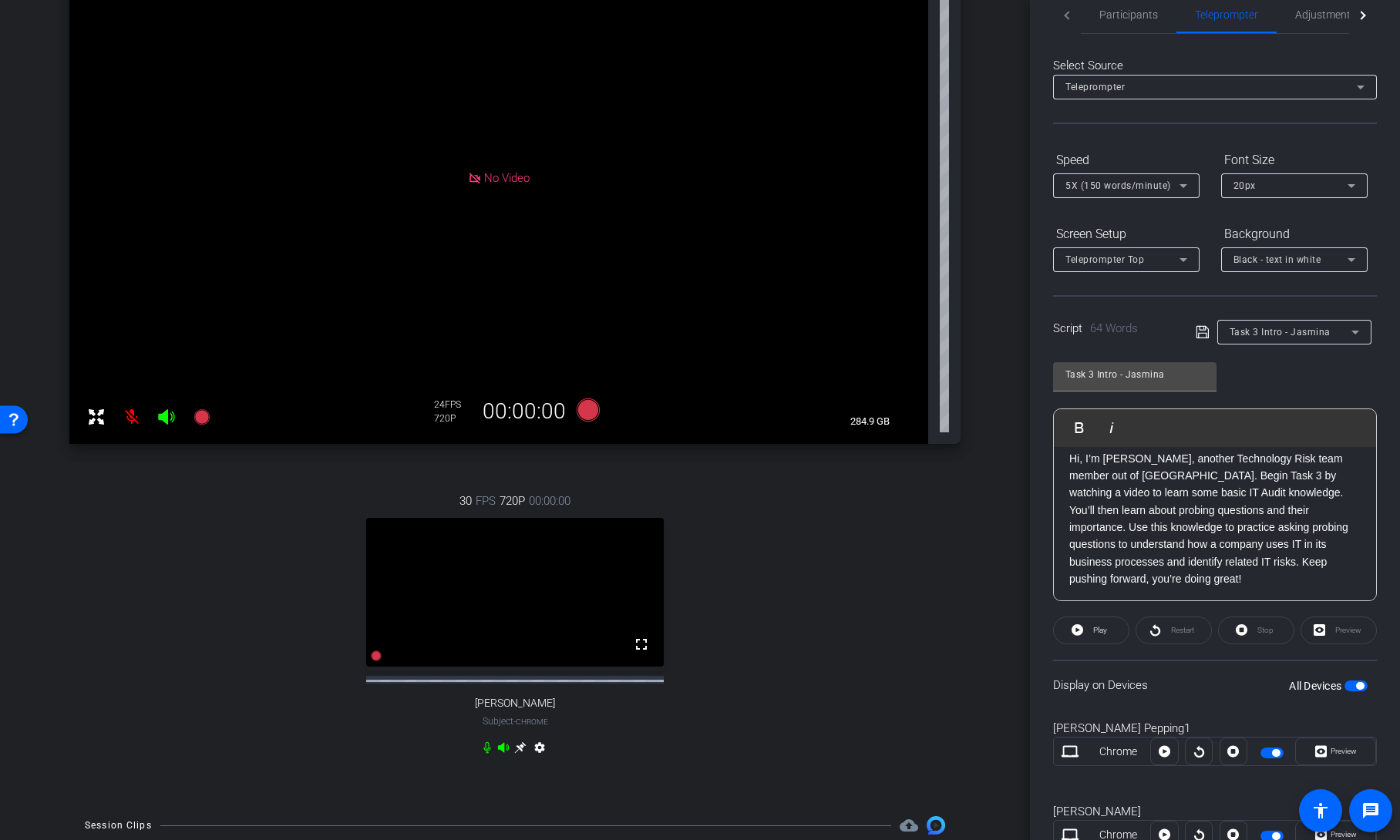
scroll to position [0, 0]
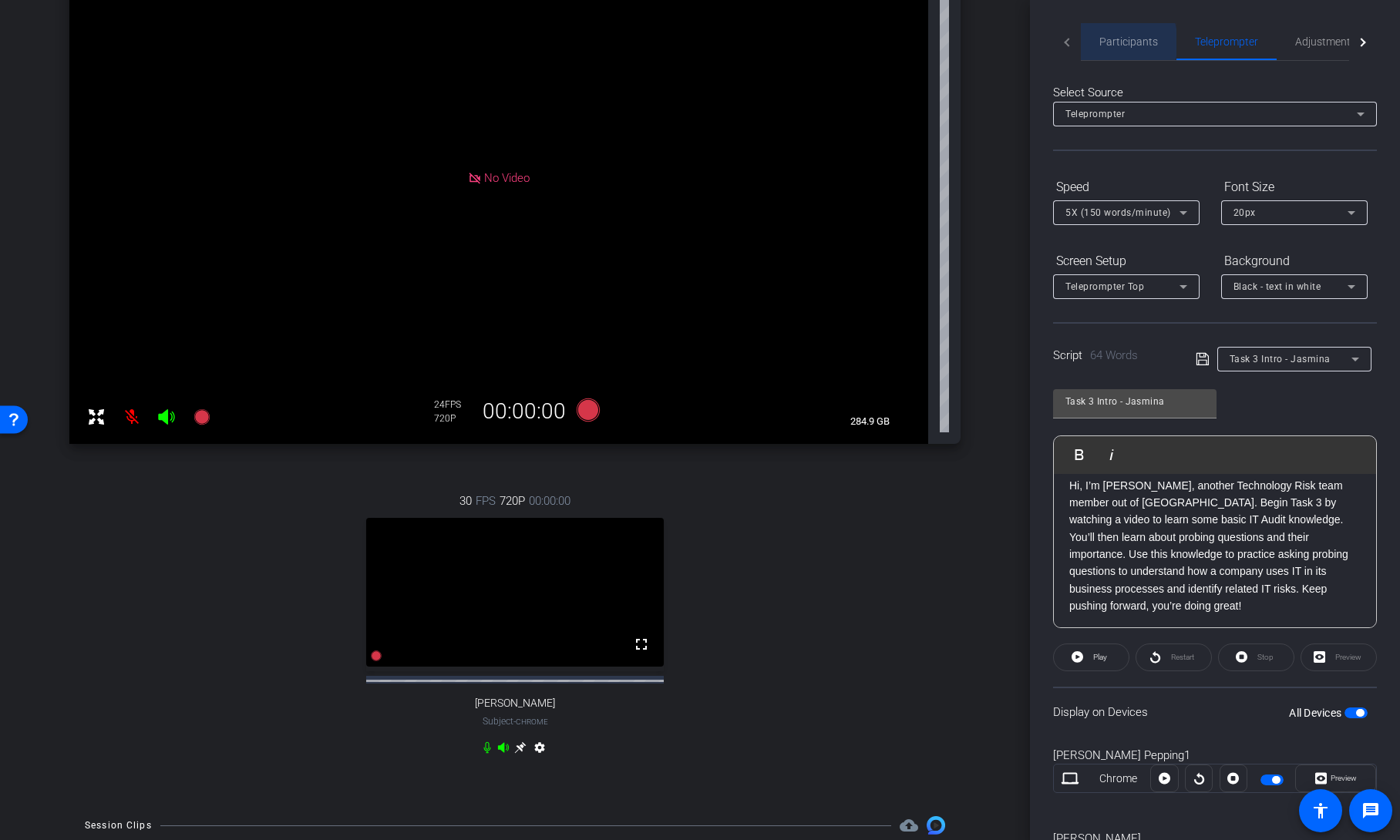
click at [1118, 43] on span "Participants" at bounding box center [1129, 42] width 58 height 11
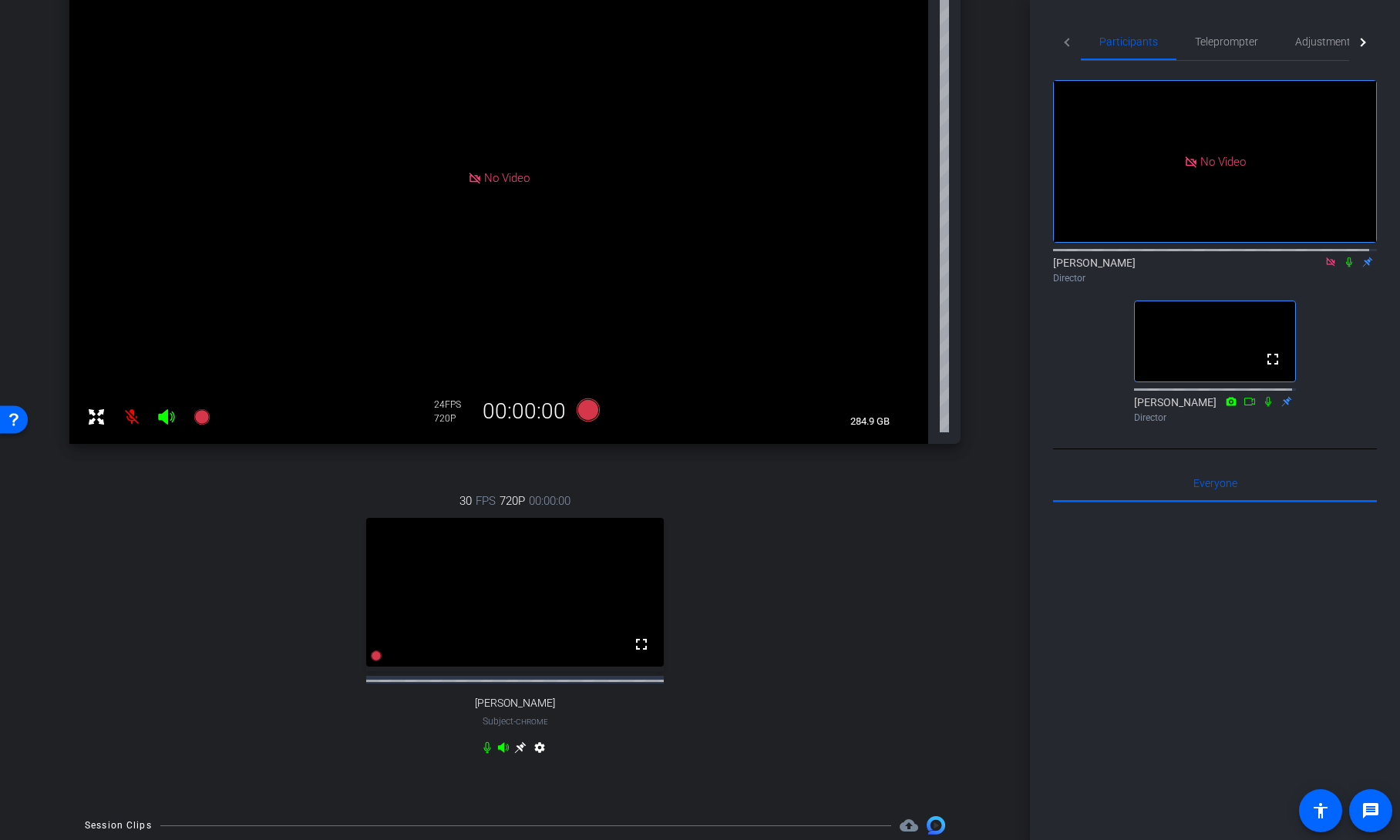
click at [1344, 257] on icon at bounding box center [1349, 262] width 12 height 11
click at [1244, 48] on span "Teleprompter" at bounding box center [1227, 41] width 63 height 37
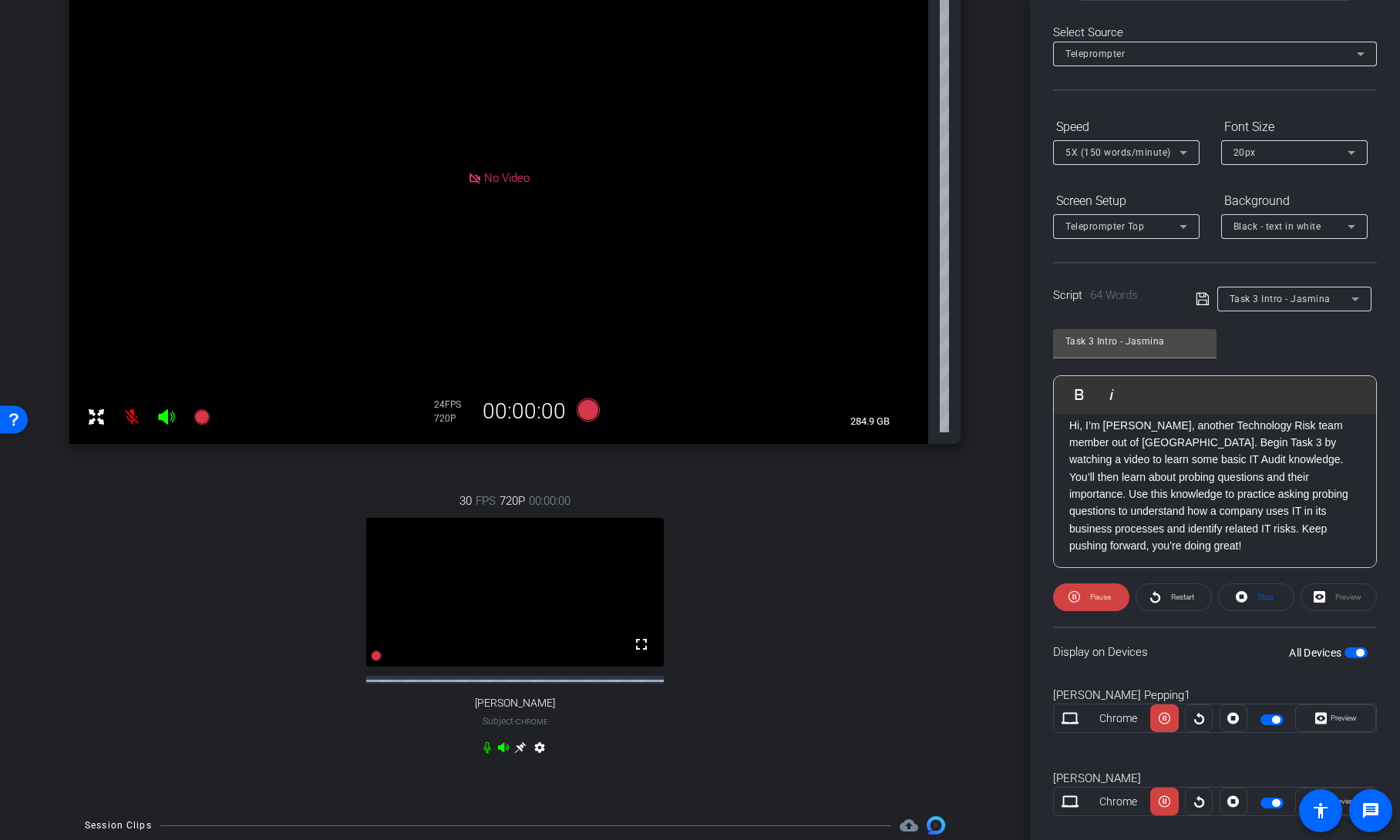
scroll to position [69, 0]
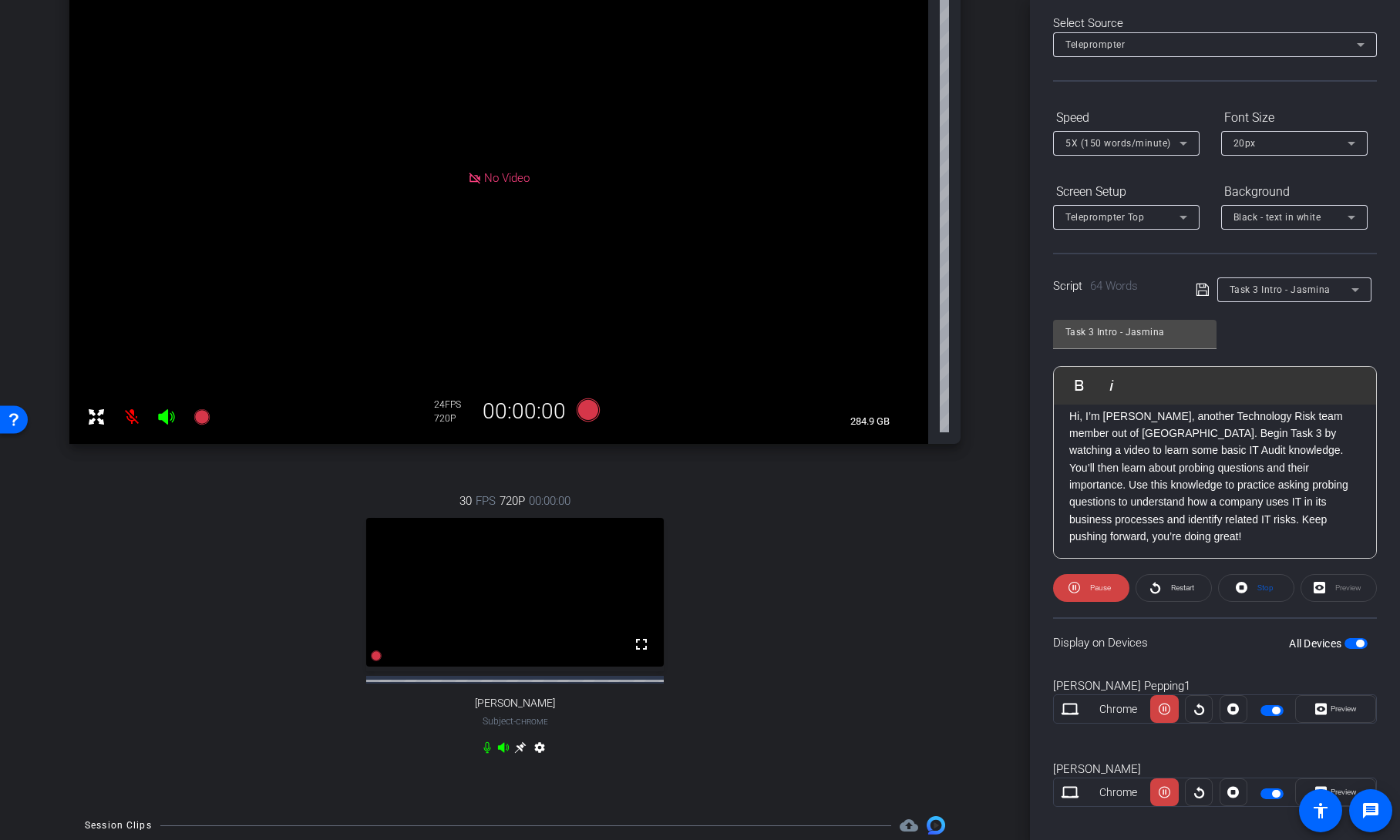
click at [1337, 586] on div "Preview" at bounding box center [1339, 588] width 76 height 28
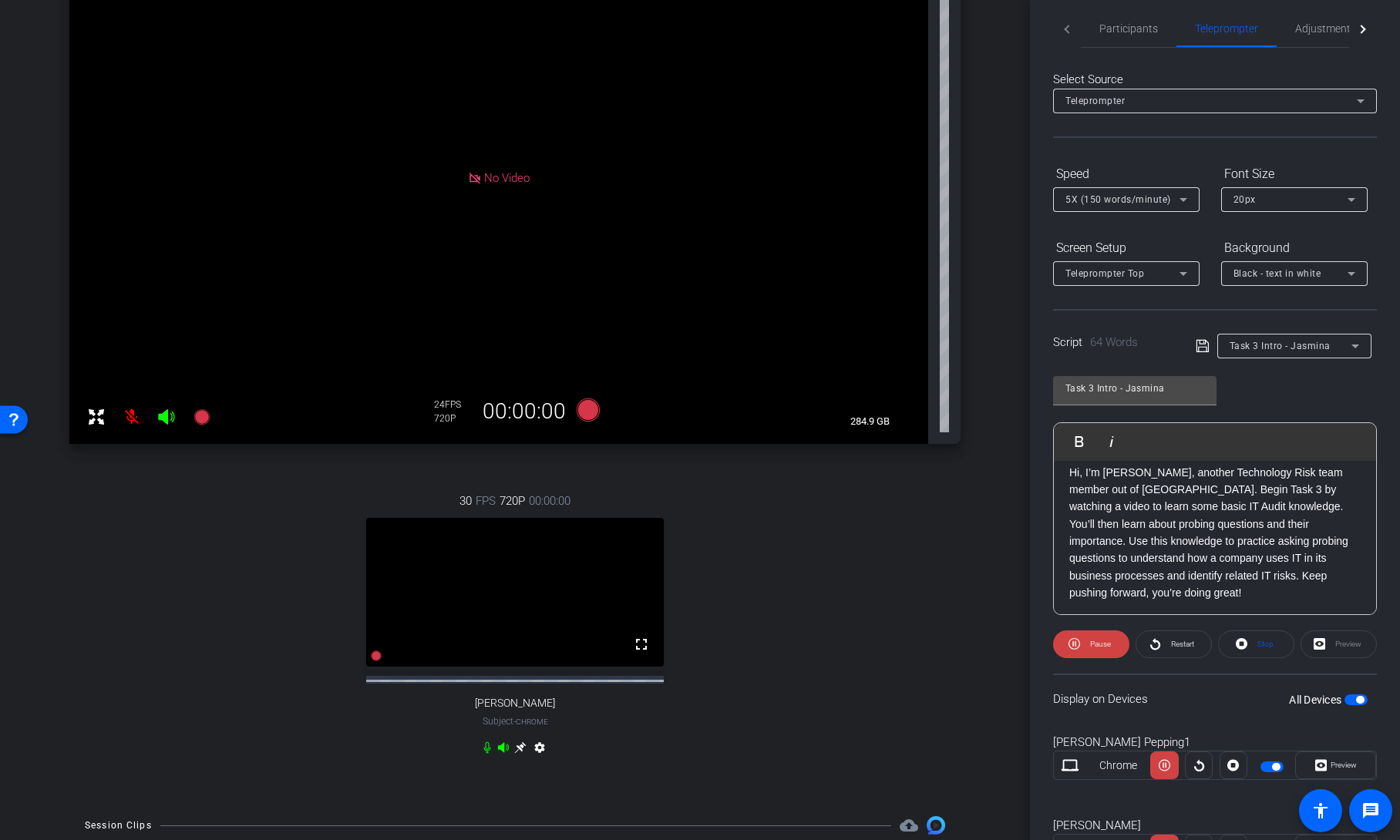
scroll to position [0, 0]
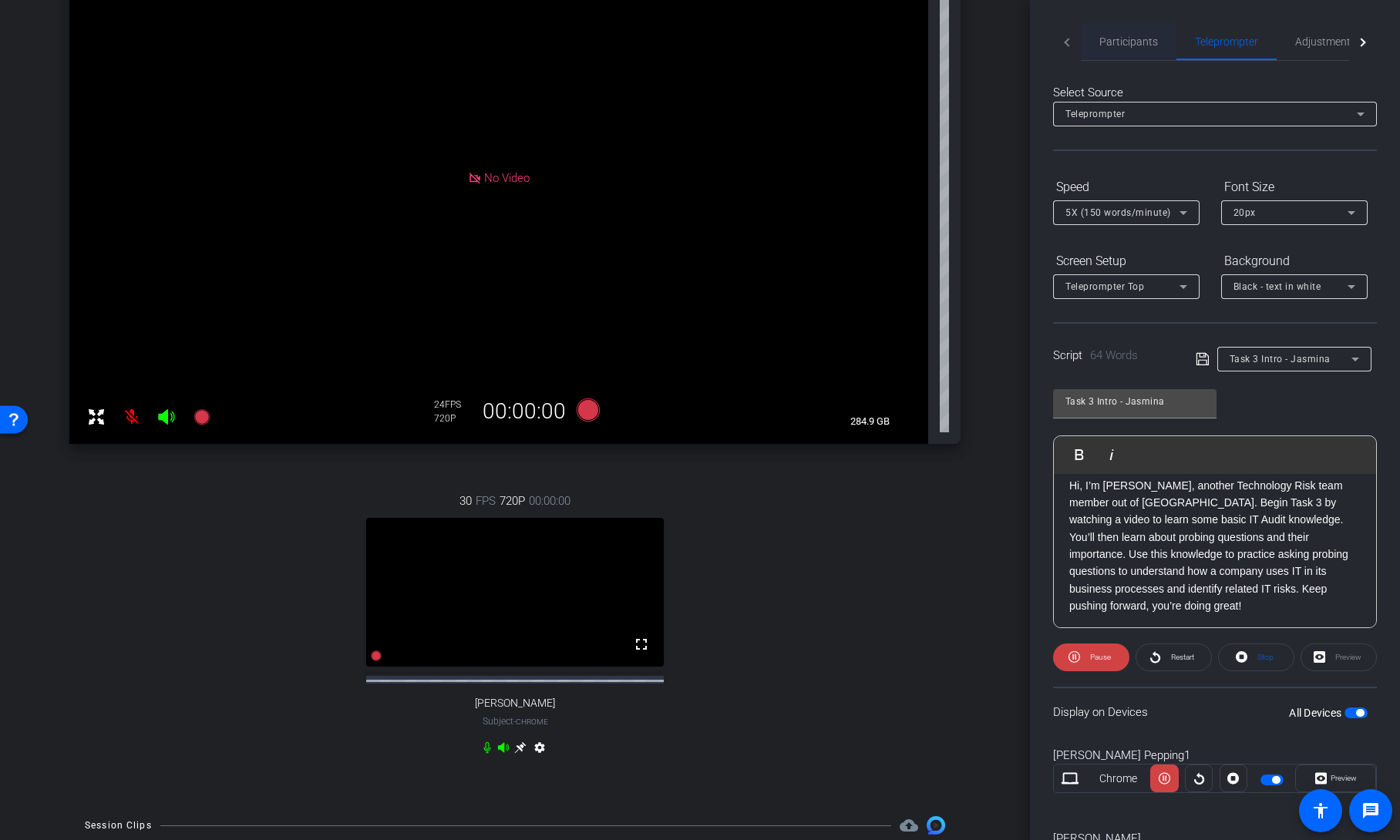
click at [1142, 45] on span "Participants" at bounding box center [1129, 42] width 58 height 11
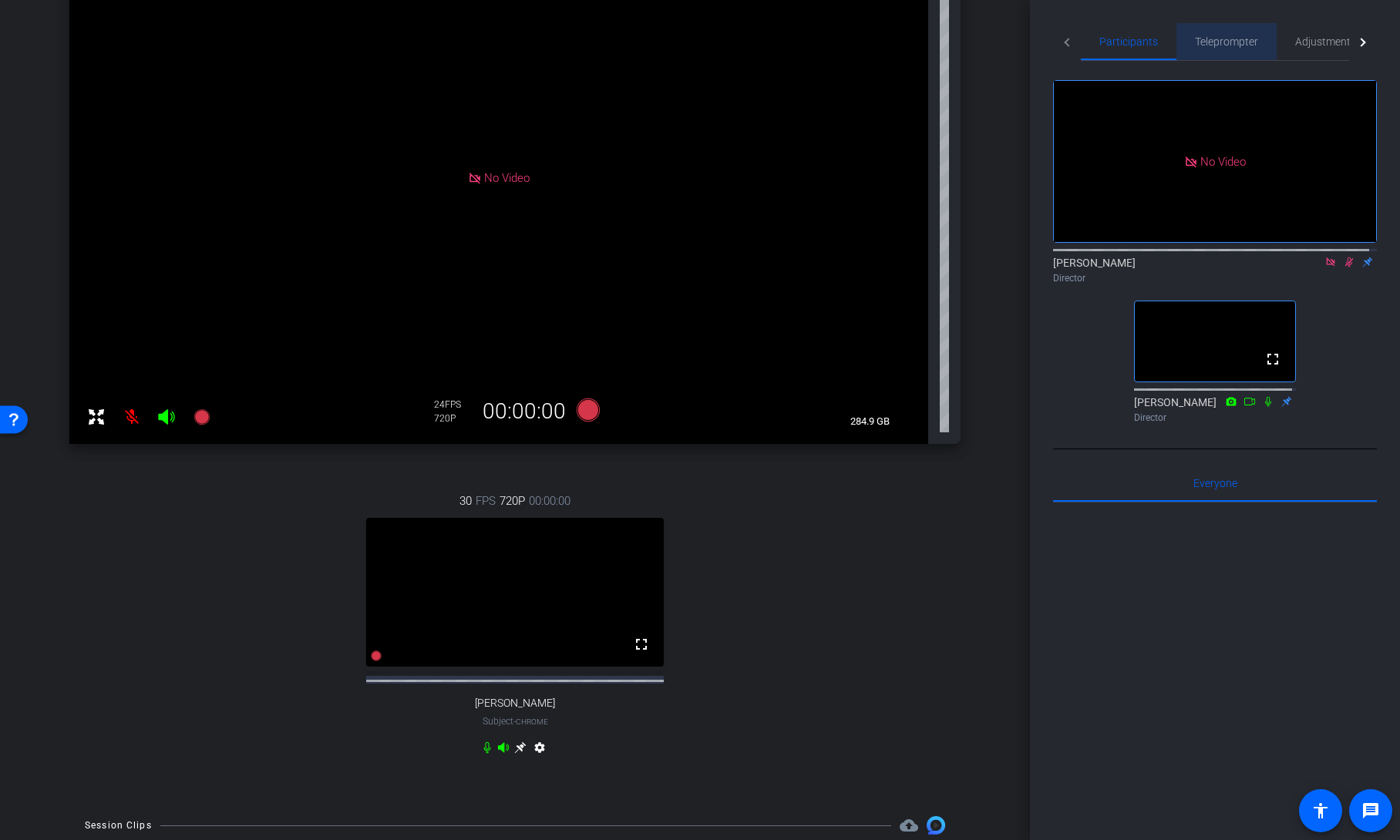
click at [1207, 44] on span "Teleprompter" at bounding box center [1227, 42] width 63 height 11
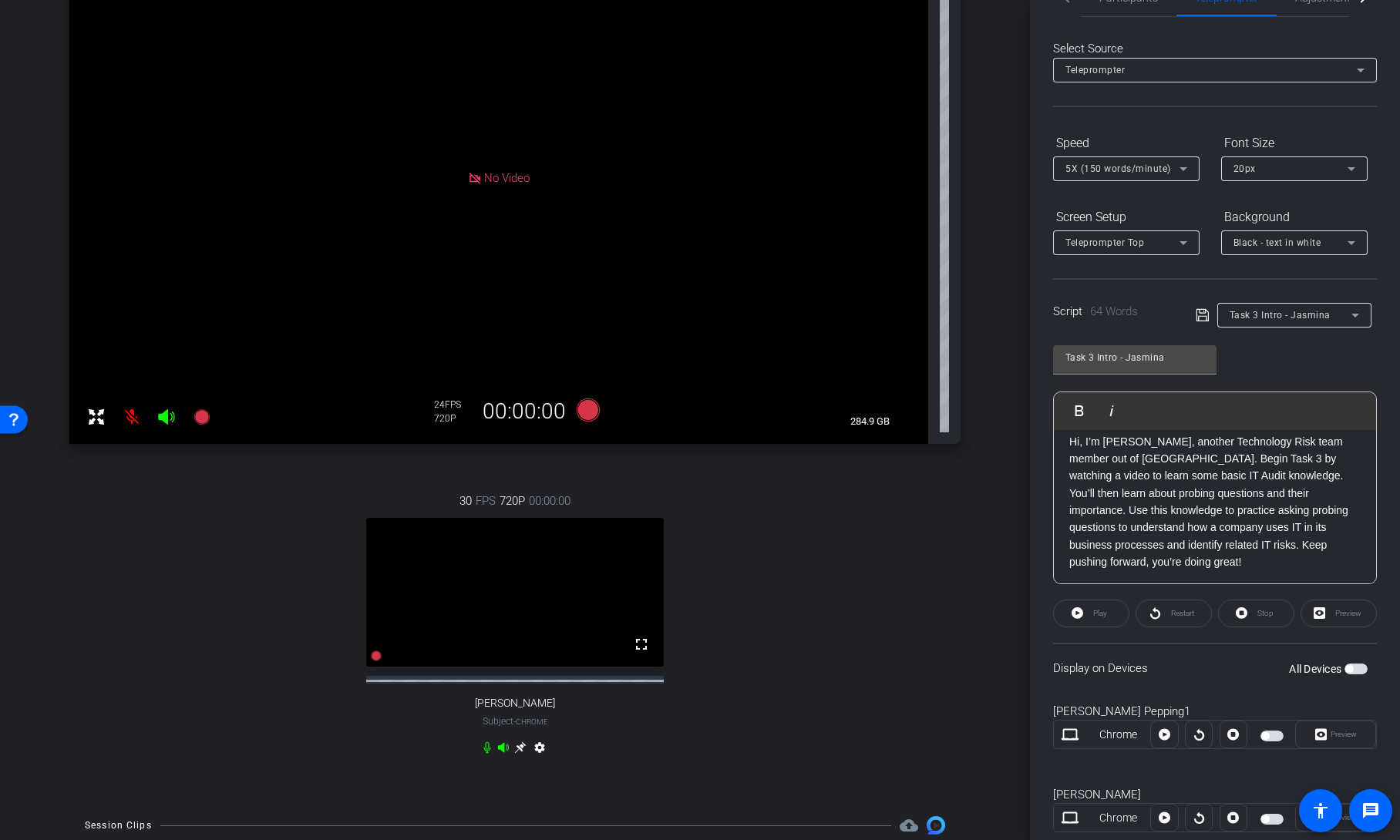
scroll to position [85, 0]
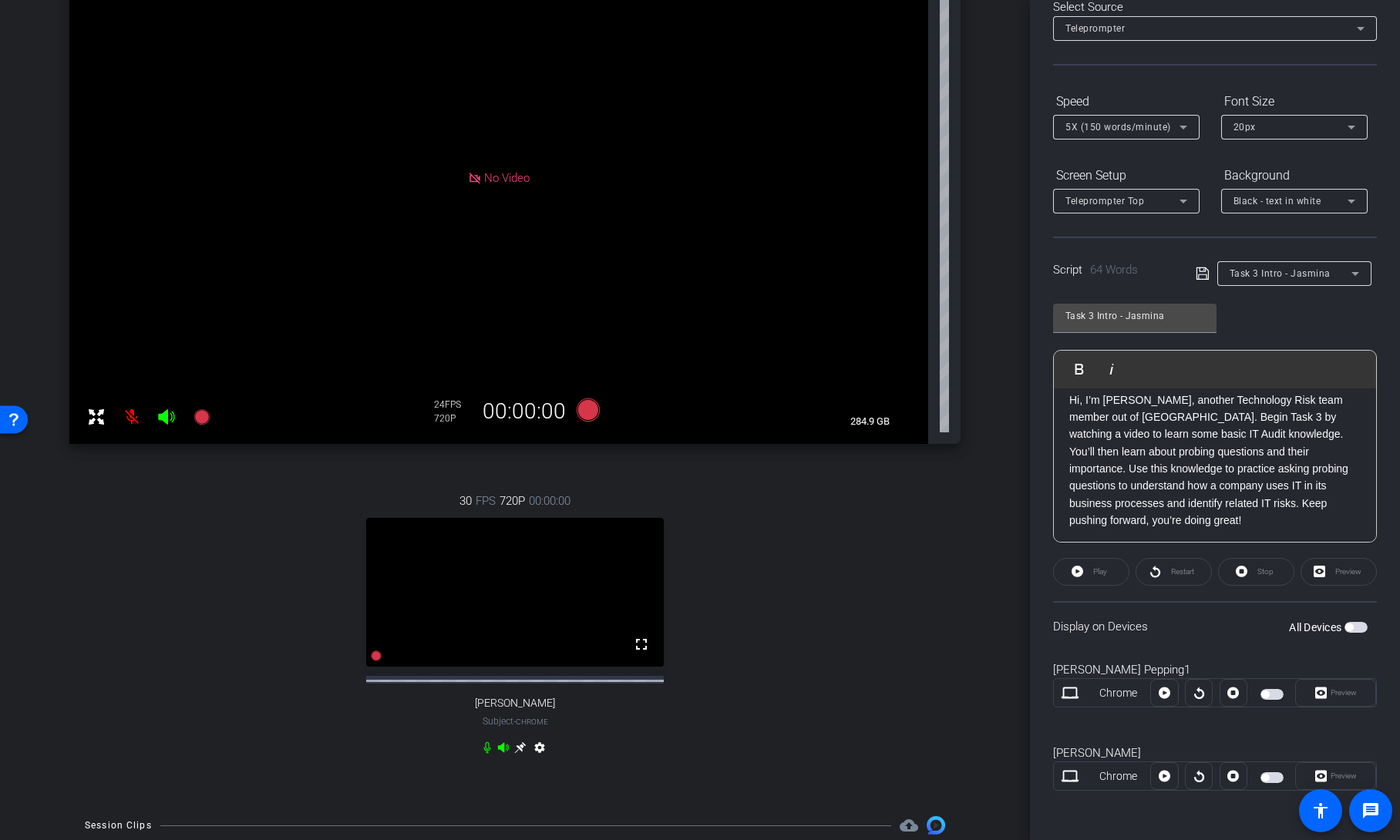
click at [1350, 627] on span "button" at bounding box center [1355, 627] width 23 height 11
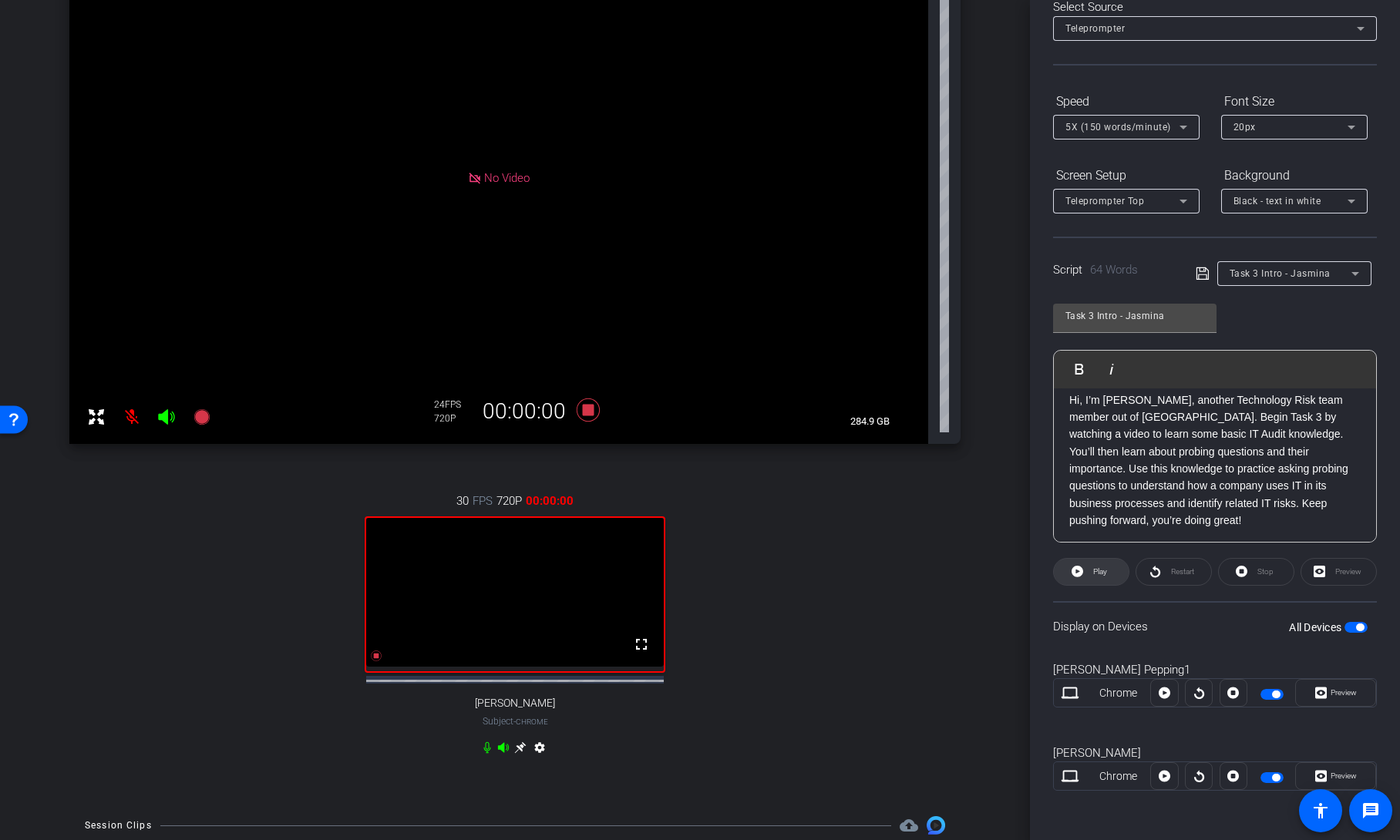
click at [1108, 579] on span at bounding box center [1091, 572] width 74 height 37
click at [1356, 628] on span "button" at bounding box center [1360, 628] width 8 height 8
click at [1353, 626] on span "button" at bounding box center [1355, 627] width 23 height 11
click at [1100, 578] on span "Play" at bounding box center [1099, 573] width 18 height 22
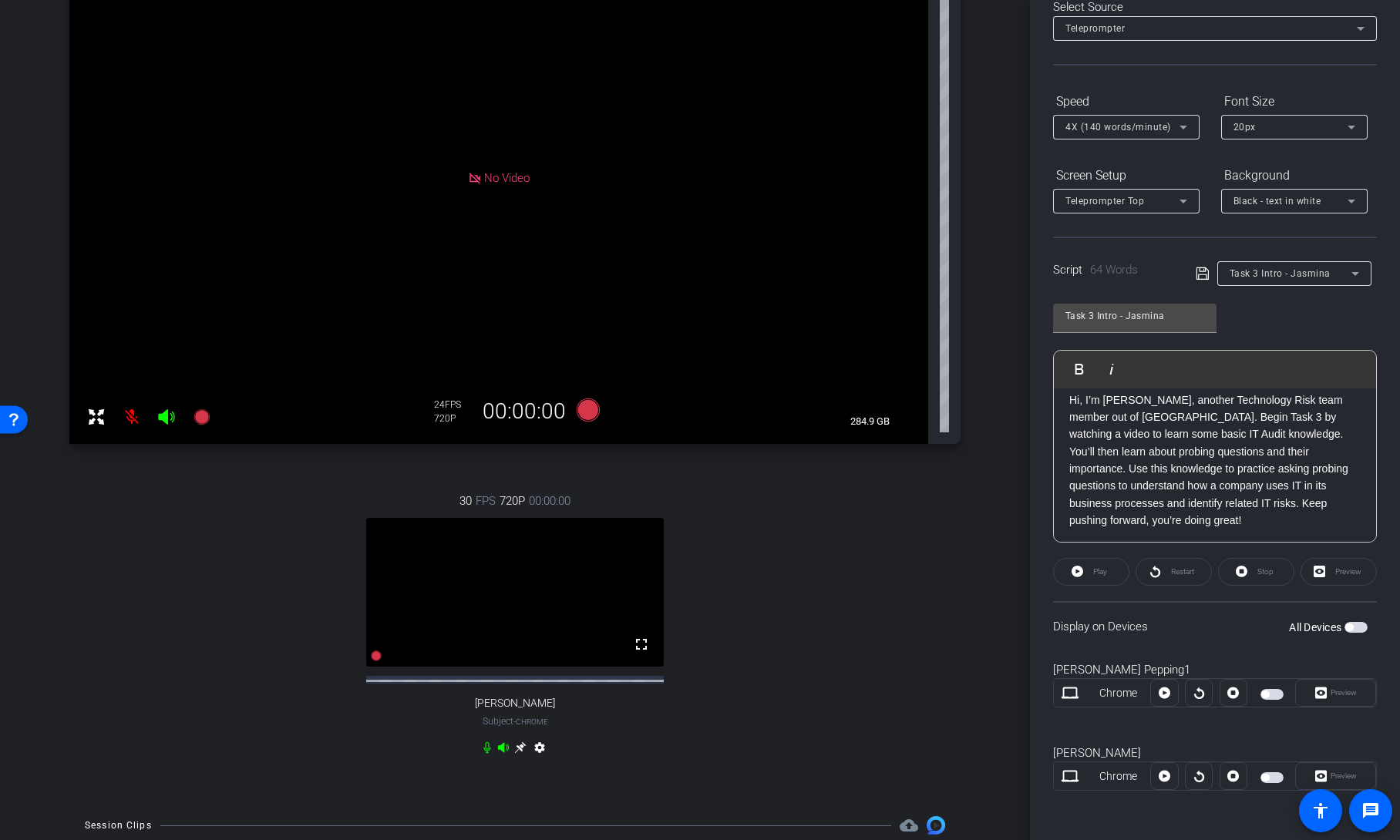
click at [1346, 628] on span "button" at bounding box center [1349, 628] width 8 height 8
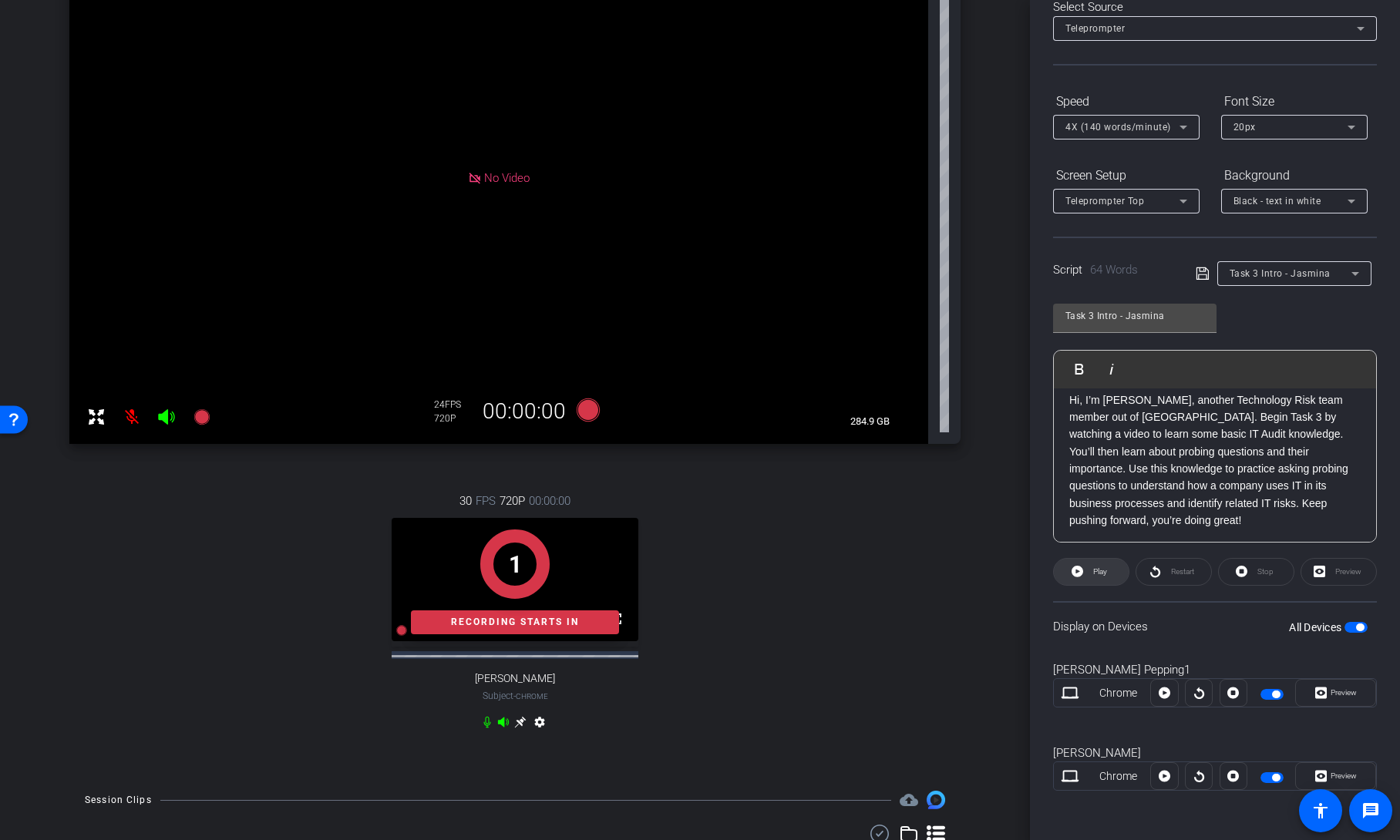
click at [1090, 572] on span "Play" at bounding box center [1099, 573] width 18 height 22
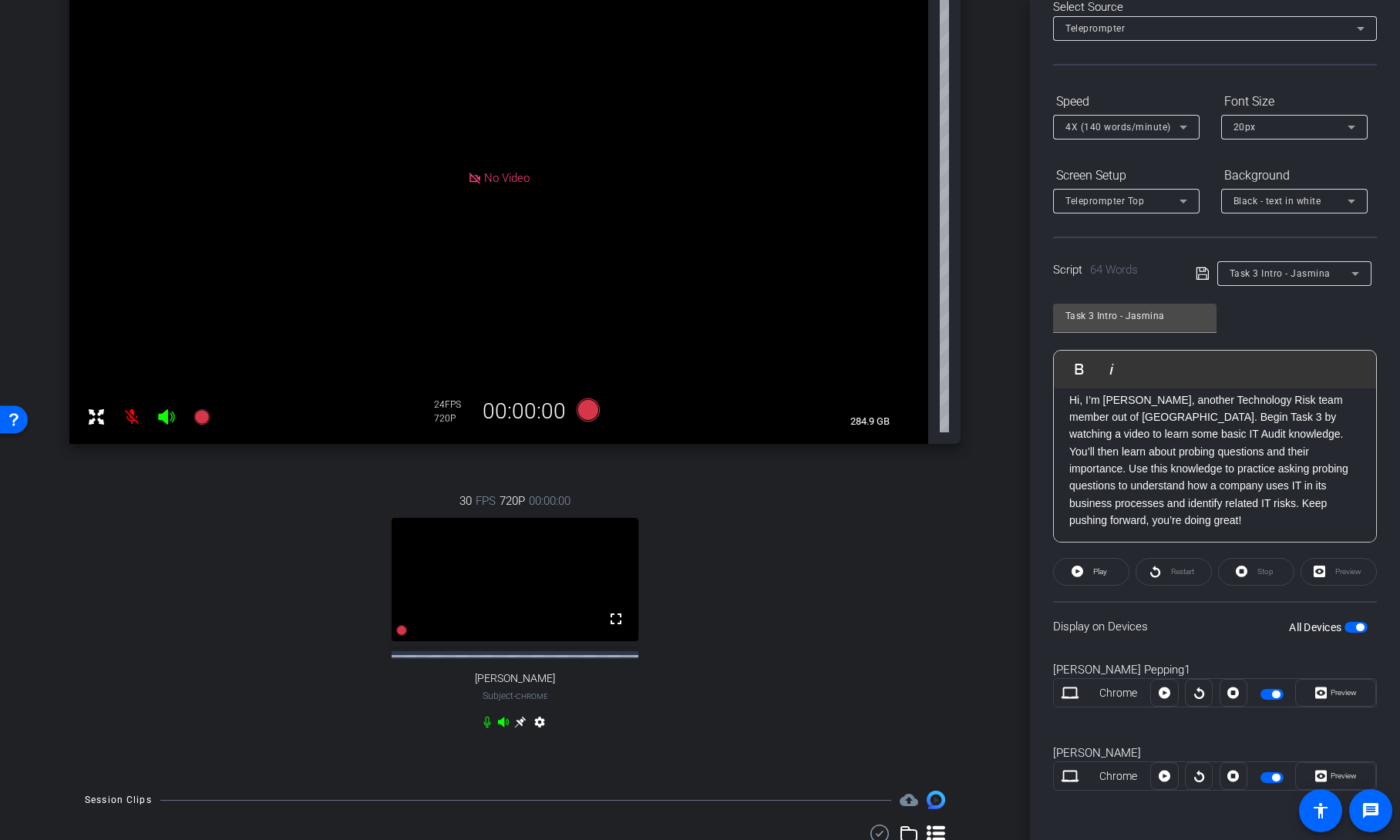
scroll to position [0, 0]
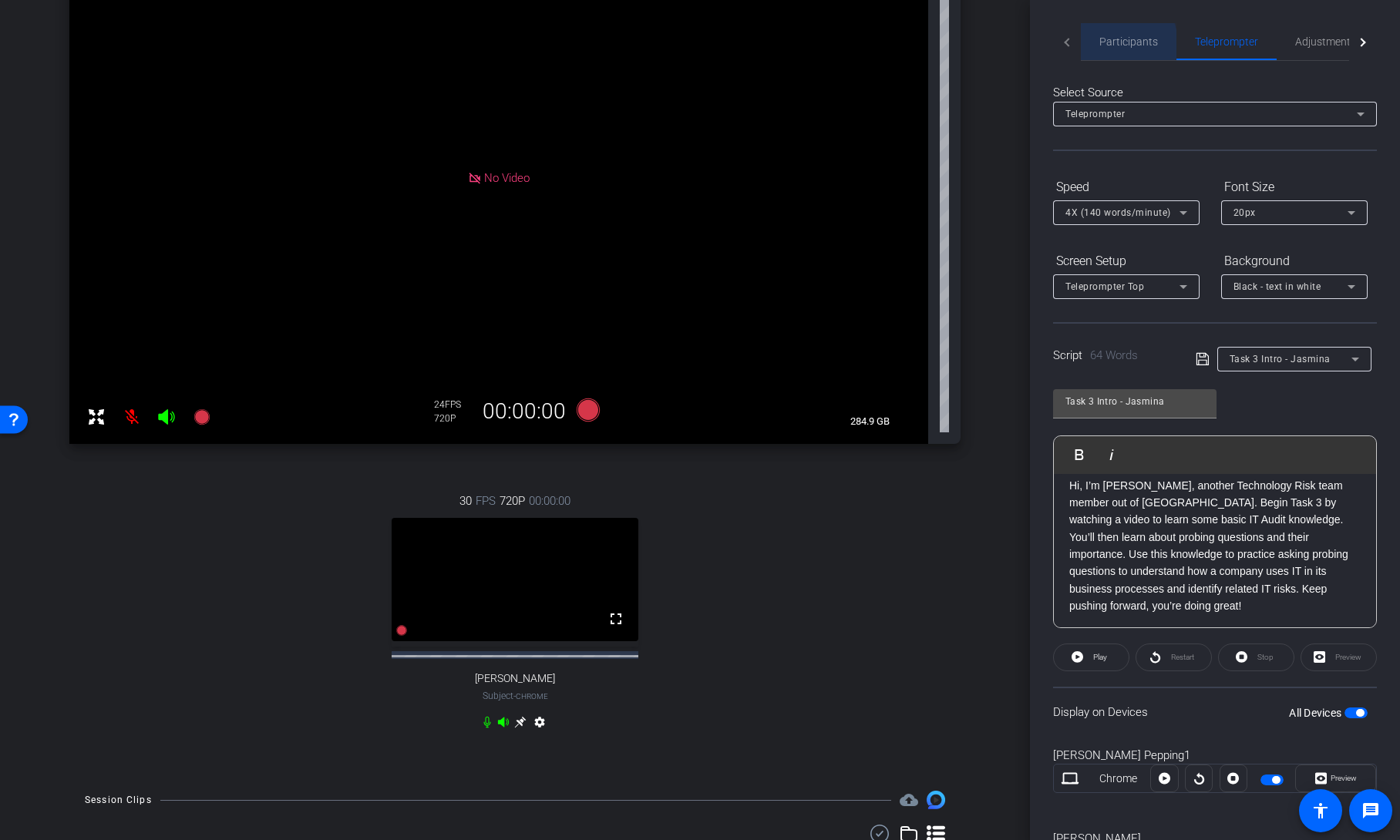
click at [1112, 44] on span "Participants" at bounding box center [1129, 42] width 58 height 11
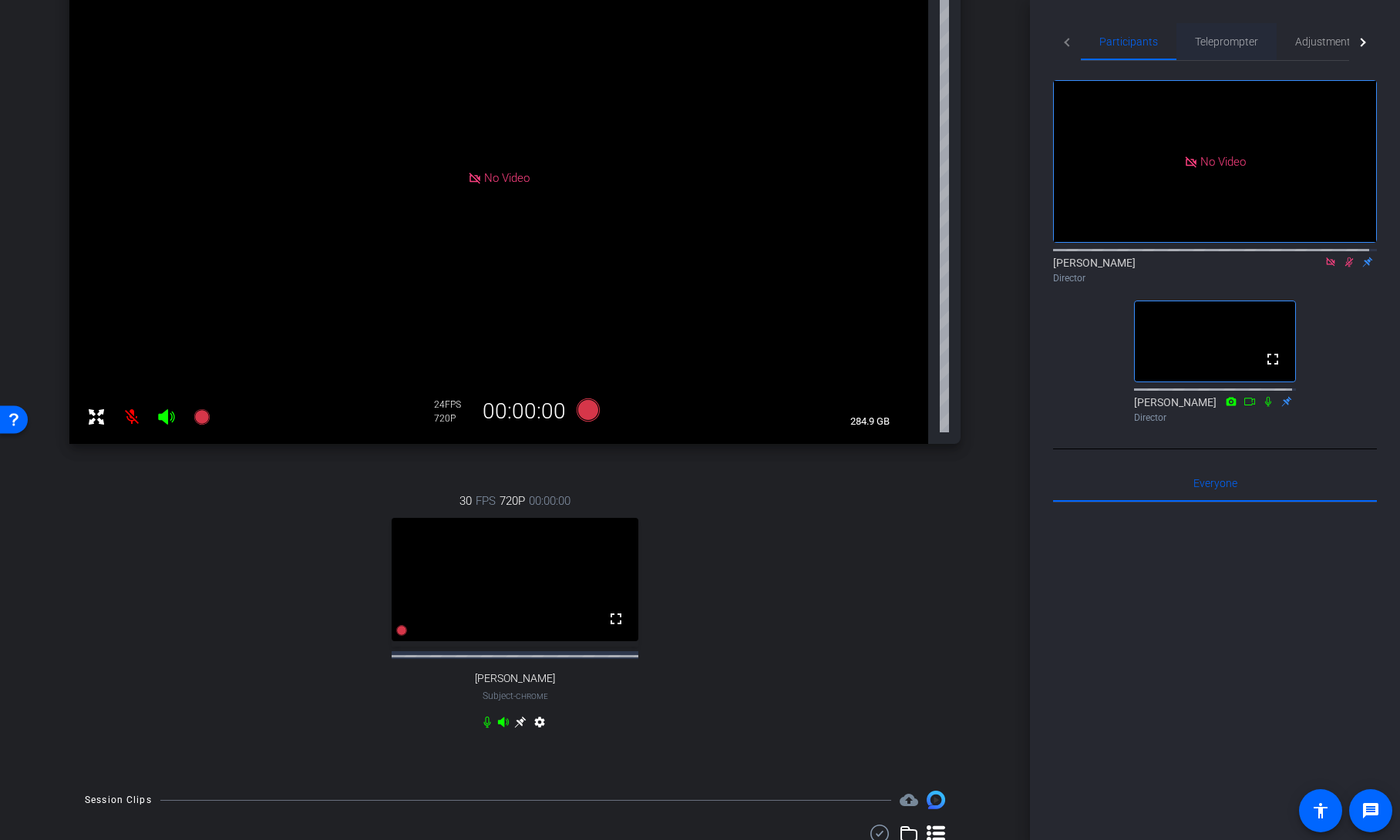
click at [1222, 44] on span "Teleprompter" at bounding box center [1227, 42] width 63 height 11
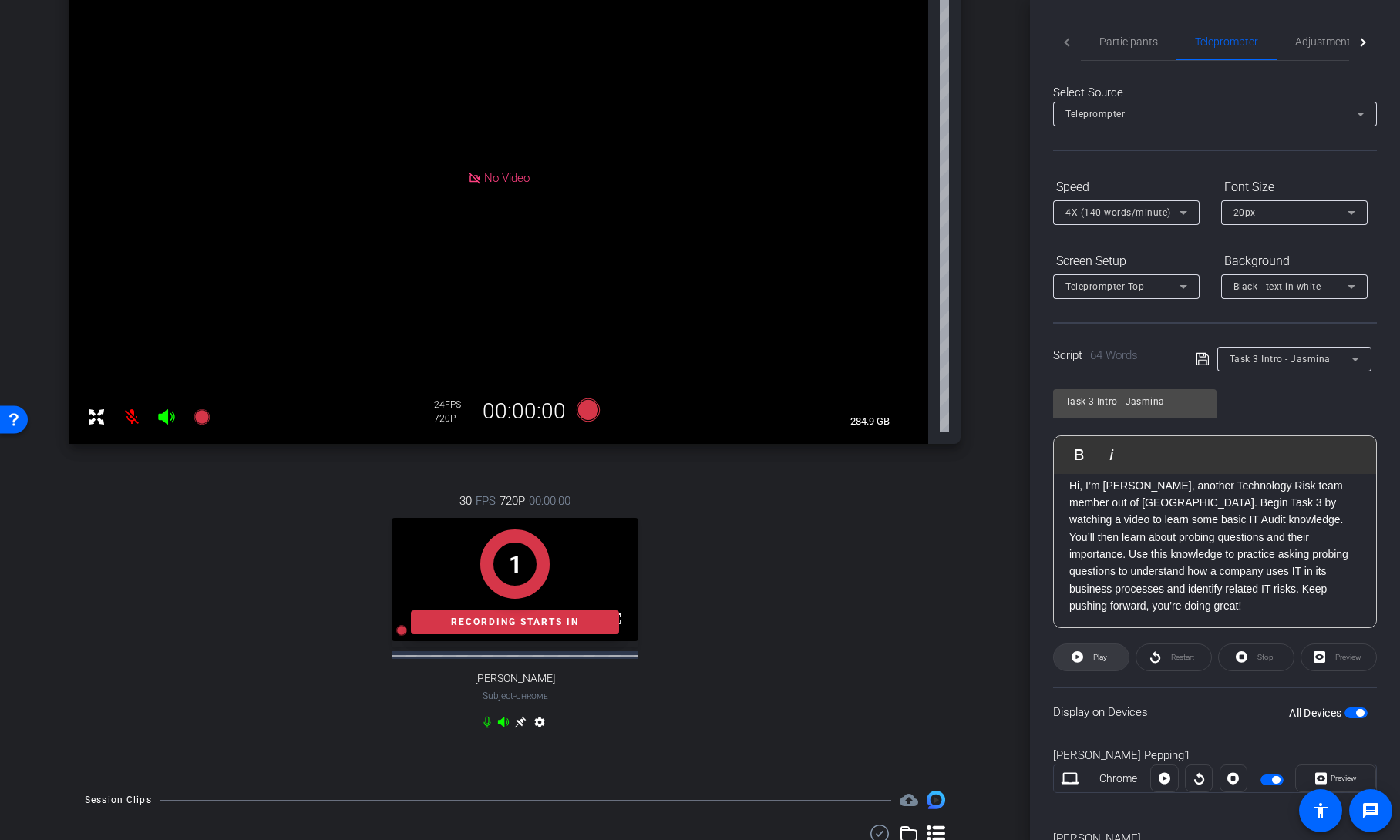
click at [1100, 662] on span "Play" at bounding box center [1099, 658] width 18 height 22
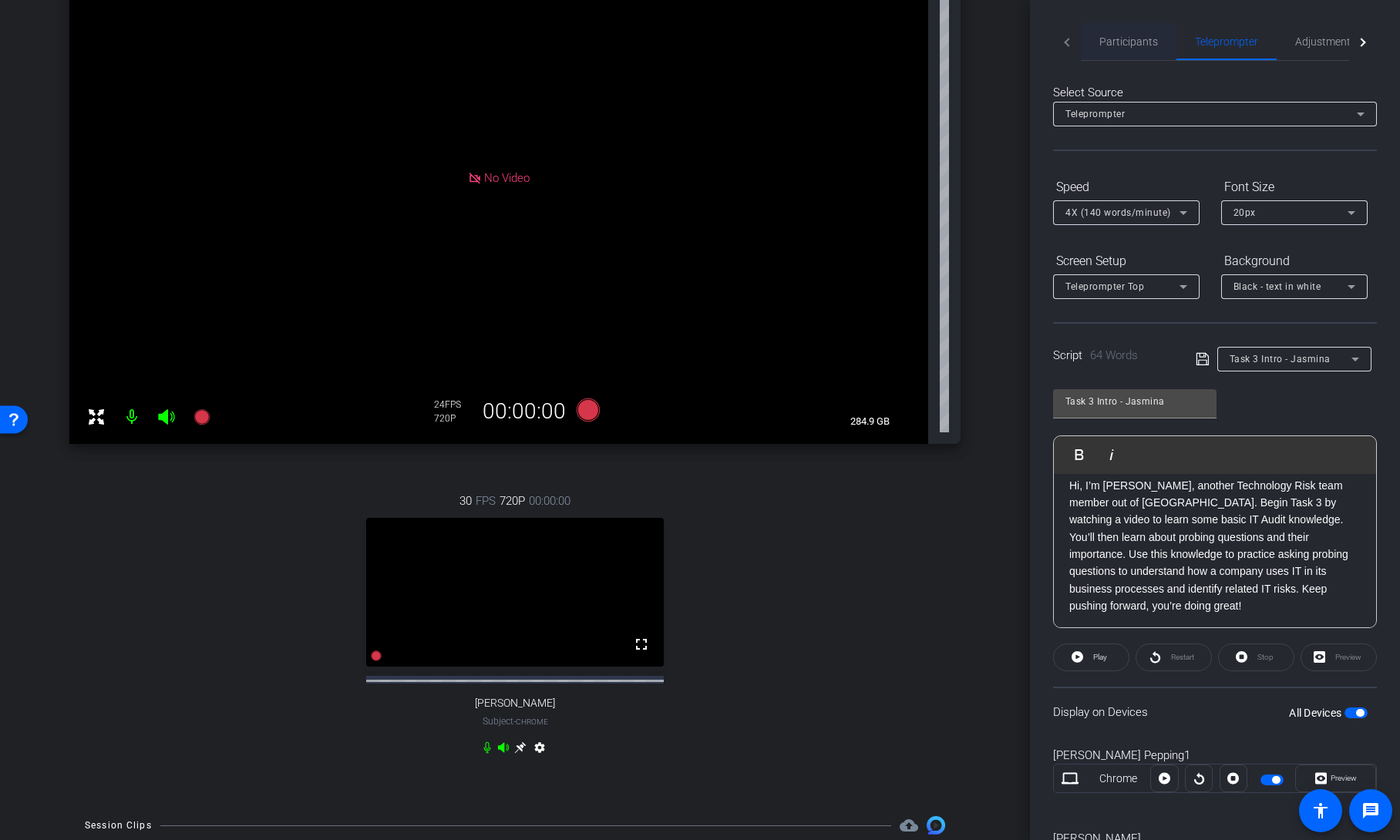
click at [1120, 41] on span "Participants" at bounding box center [1129, 42] width 58 height 11
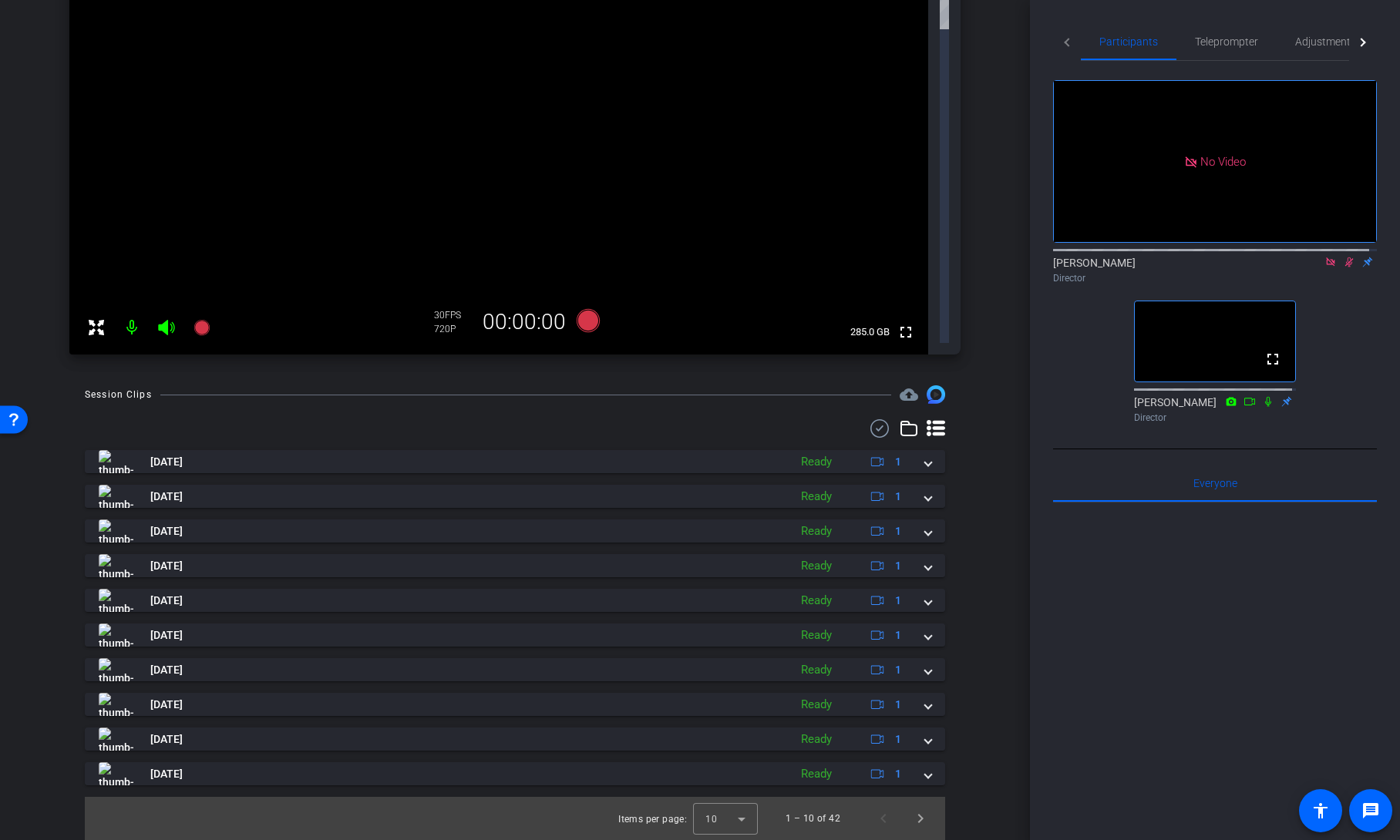
click at [1344, 257] on icon at bounding box center [1349, 262] width 12 height 11
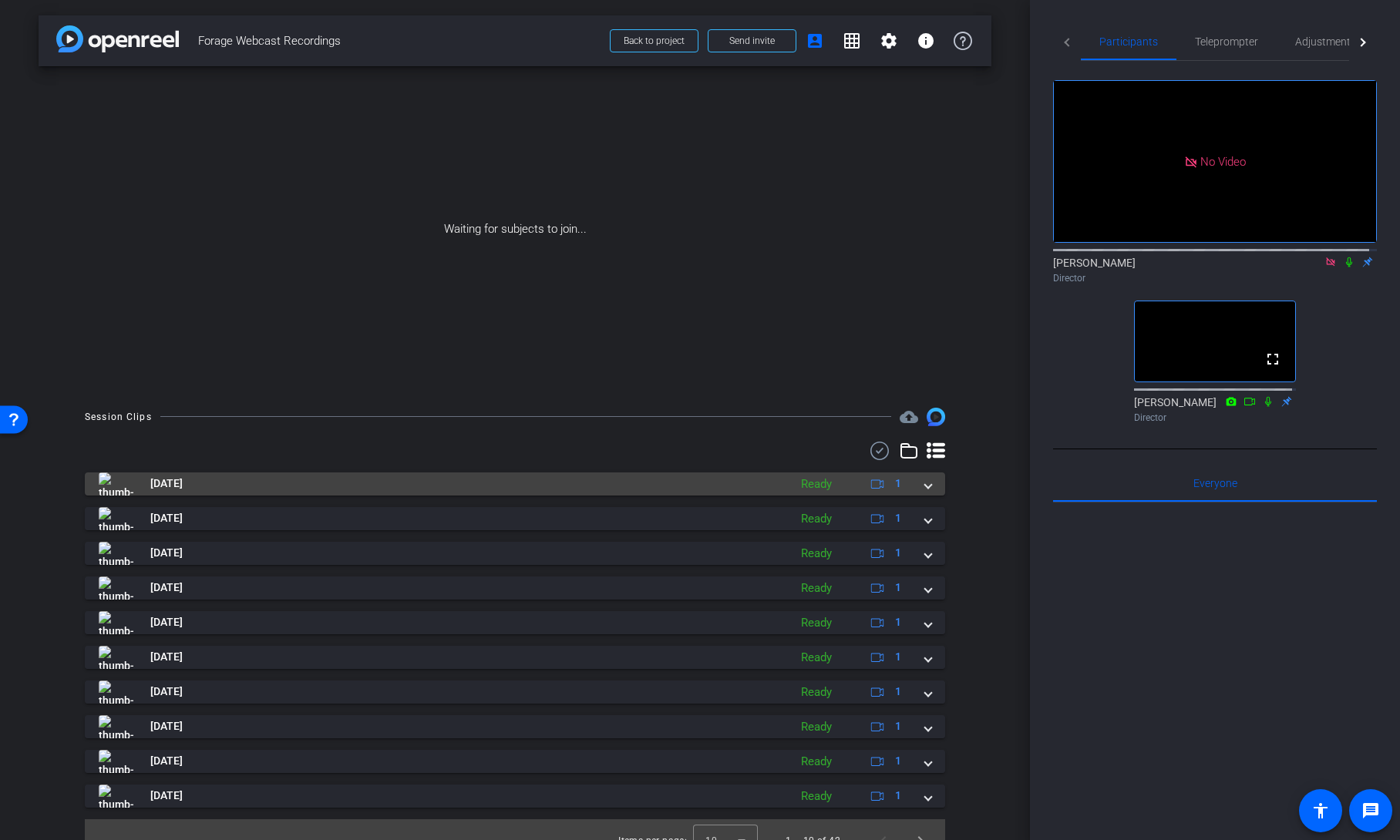
click at [915, 485] on div "[DATE] Ready 1" at bounding box center [512, 483] width 826 height 23
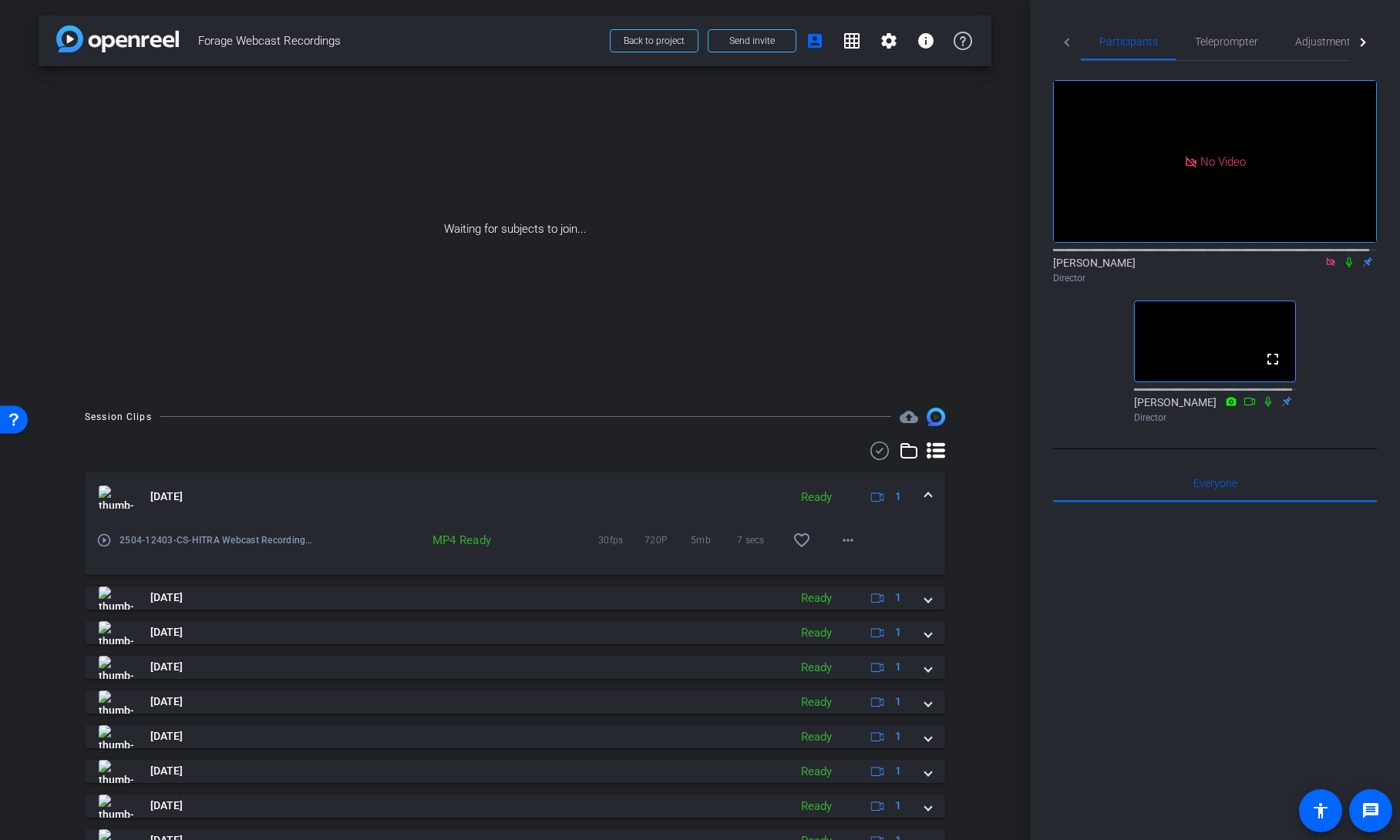
click at [915, 485] on div "[DATE] Ready 1" at bounding box center [512, 496] width 826 height 23
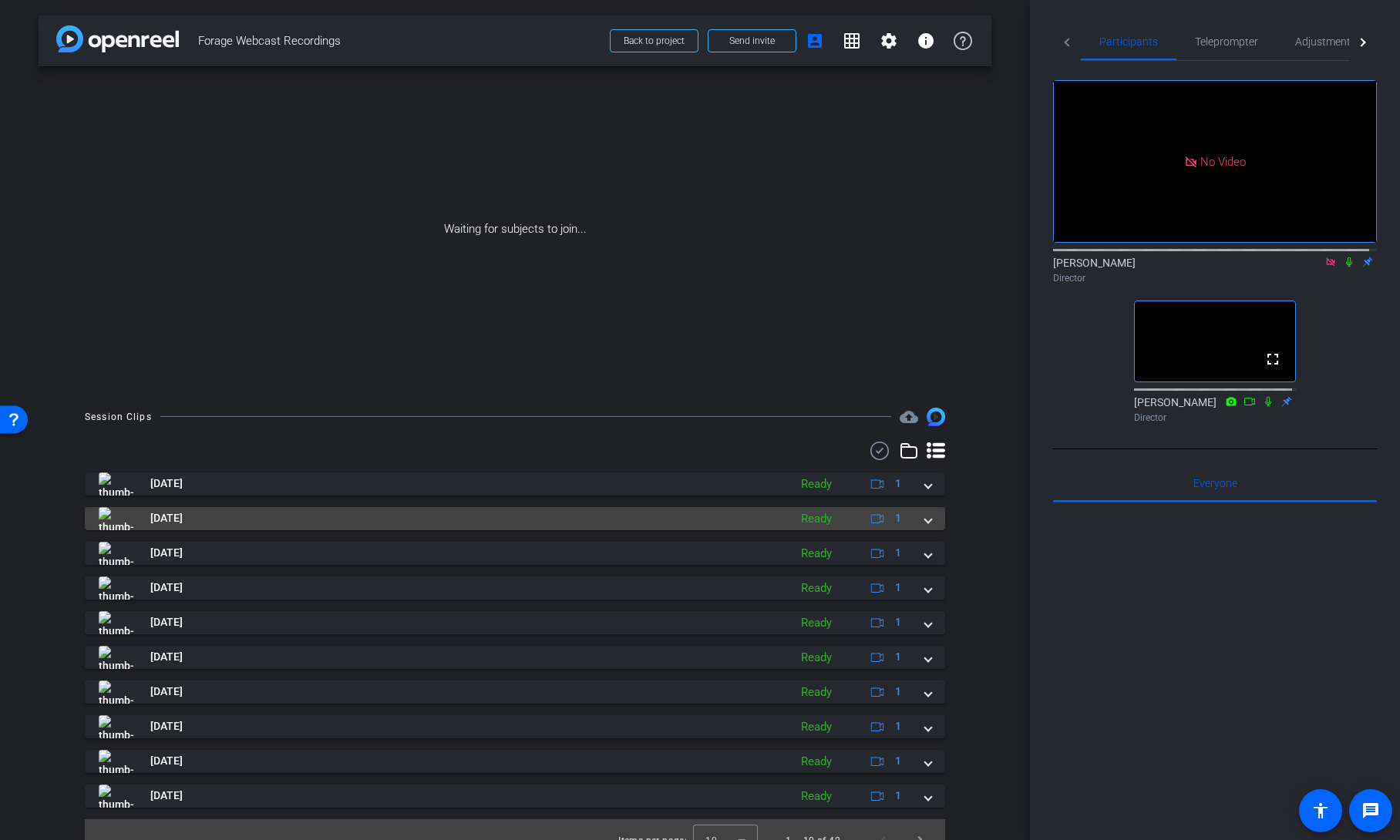
click at [916, 521] on div "[DATE] Ready 1" at bounding box center [512, 518] width 826 height 23
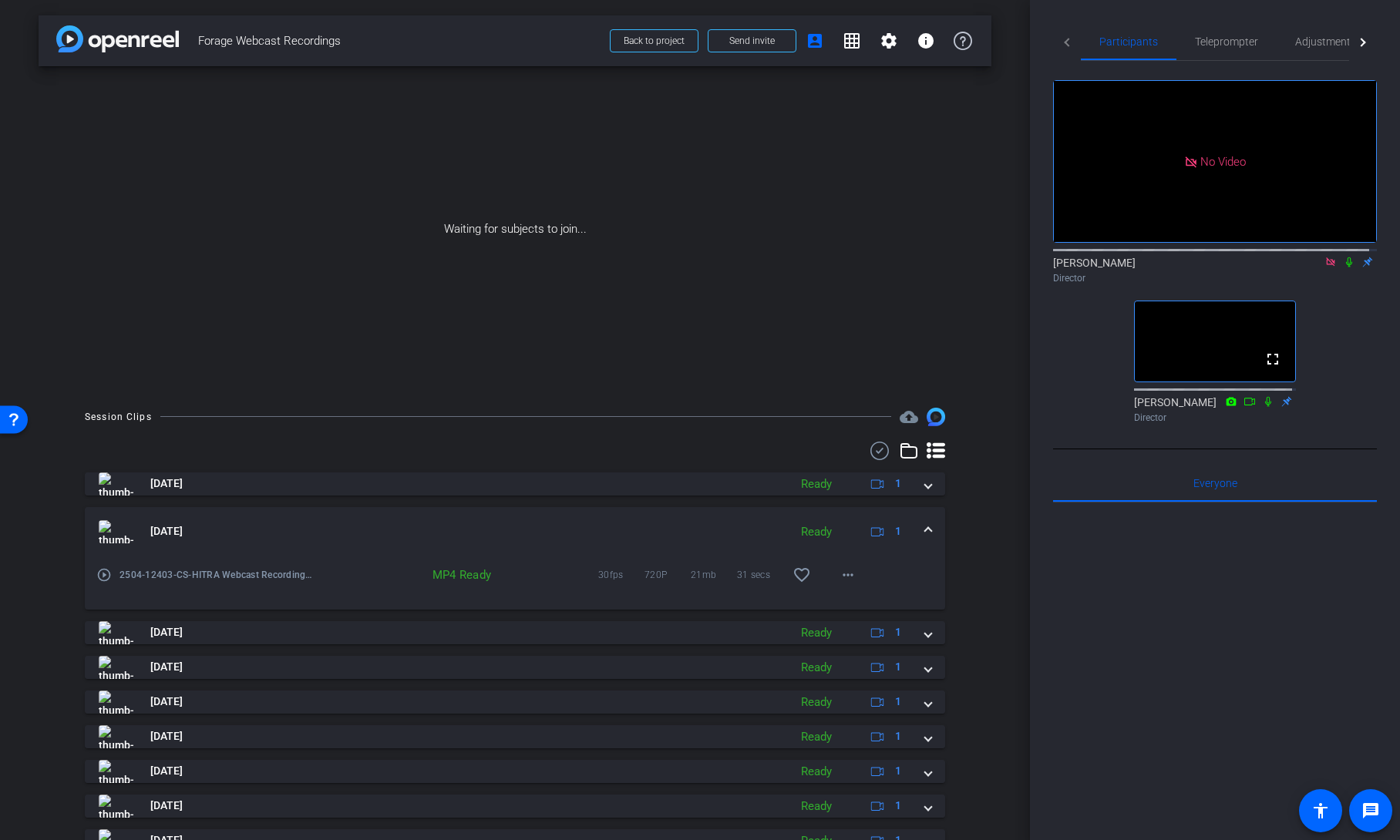
click at [916, 521] on div "[DATE] Ready 1" at bounding box center [512, 531] width 826 height 23
